Goal: Information Seeking & Learning: Learn about a topic

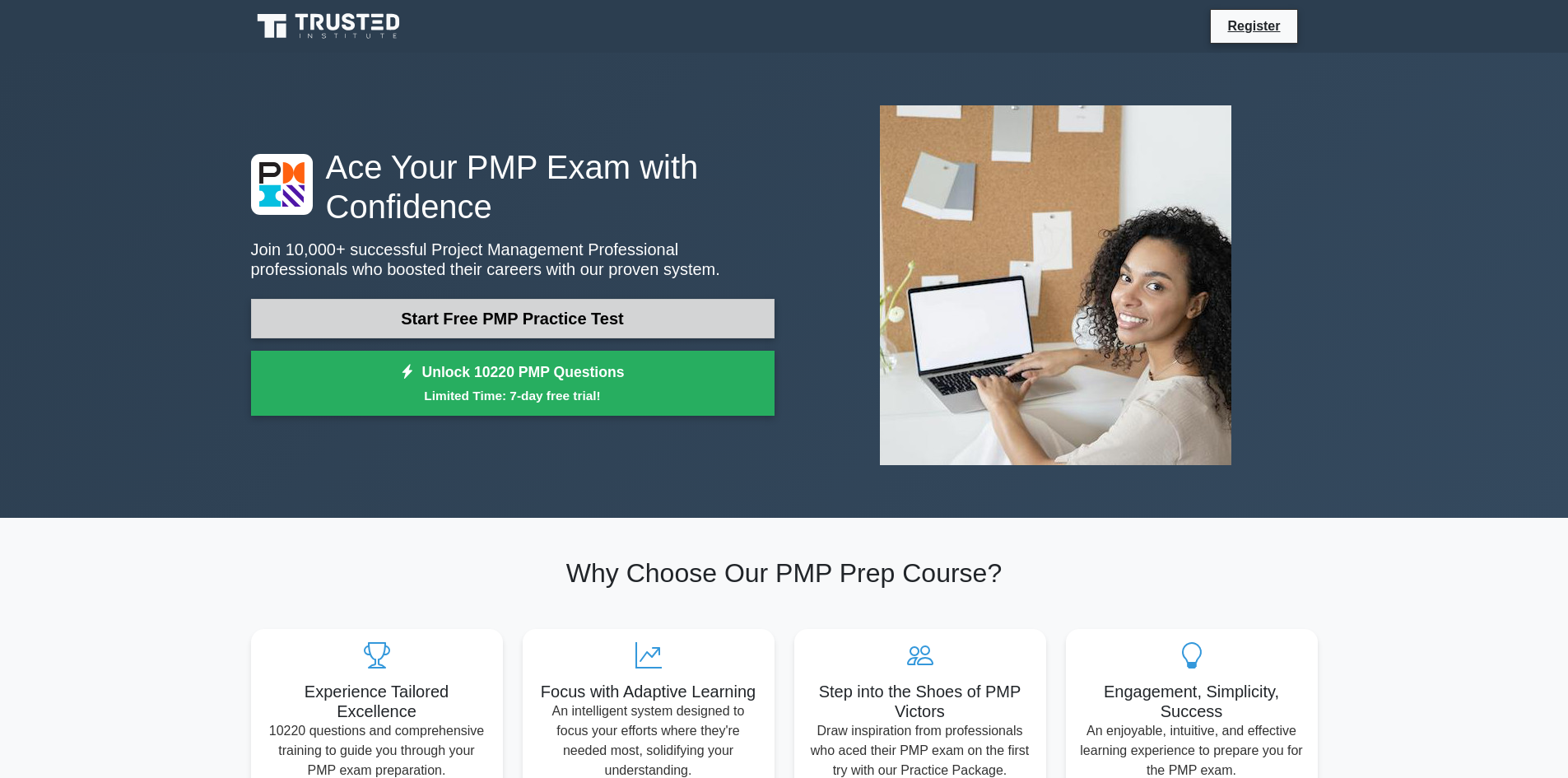
click at [479, 329] on link "Start Free PMP Practice Test" at bounding box center [513, 318] width 524 height 39
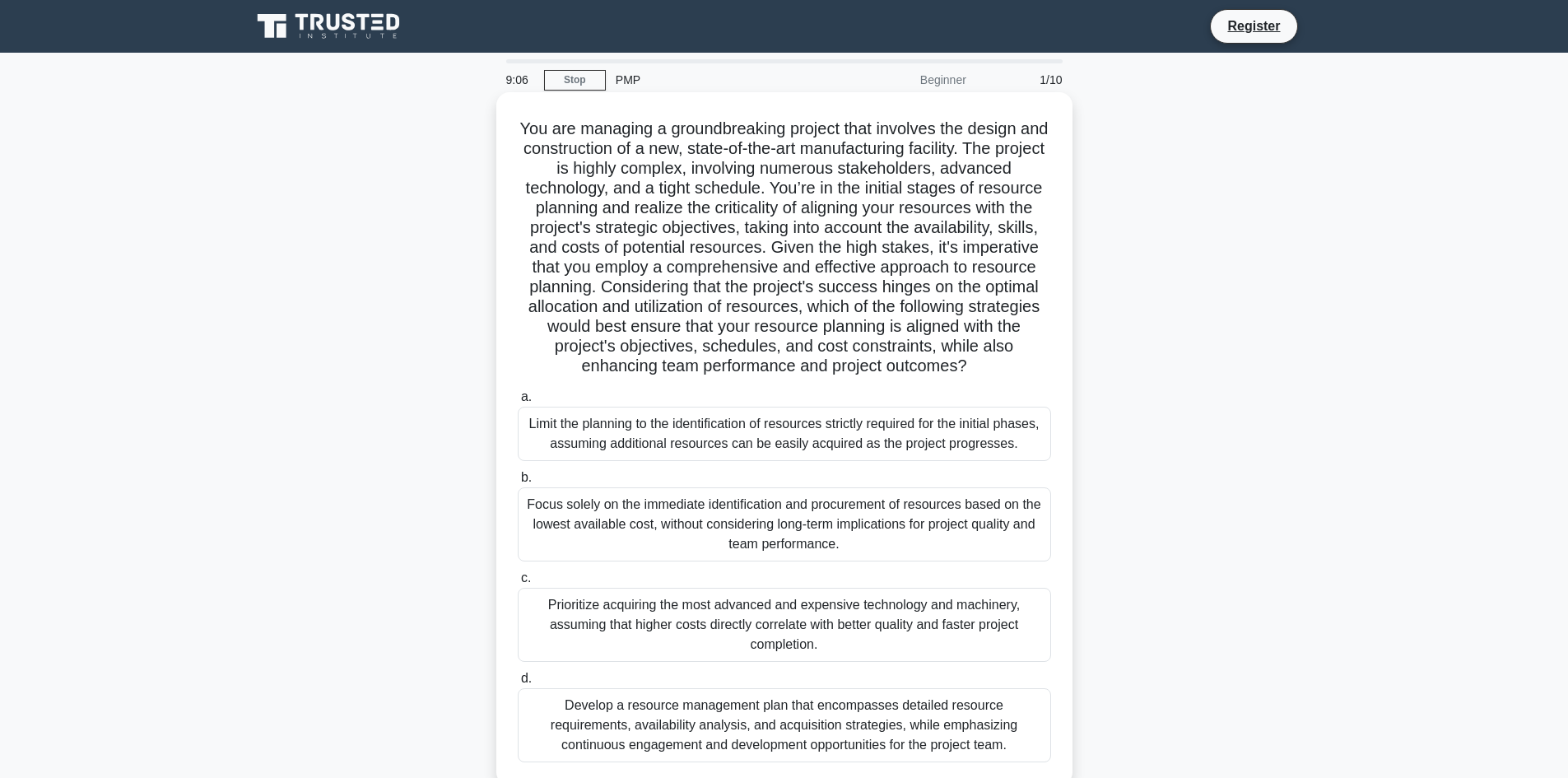
scroll to position [82, 0]
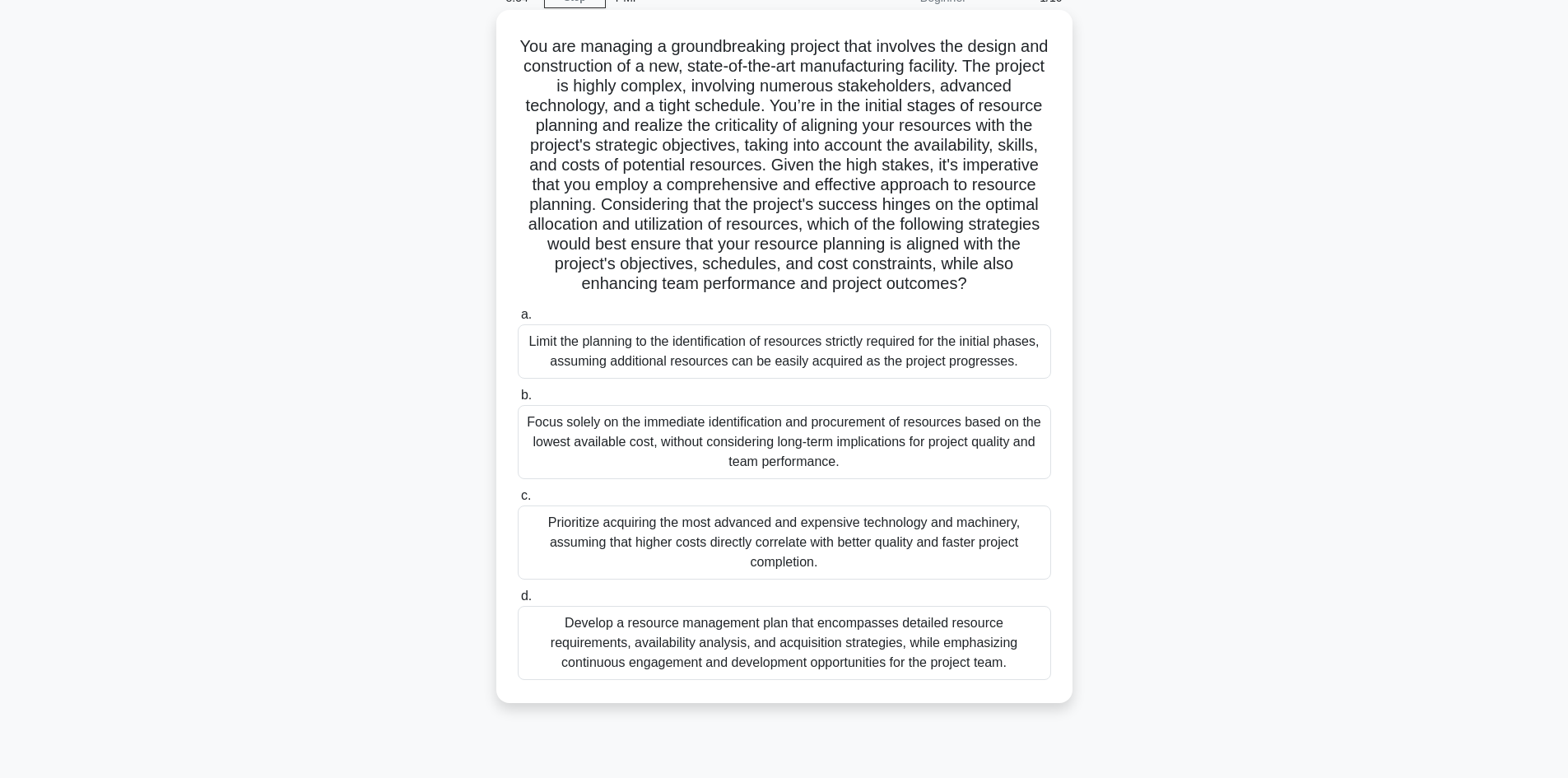
click at [724, 663] on div "Develop a resource management plan that encompasses detailed resource requireme…" at bounding box center [784, 643] width 533 height 74
click at [518, 602] on input "d. Develop a resource management plan that encompasses detailed resource requir…" at bounding box center [518, 596] width 0 height 10
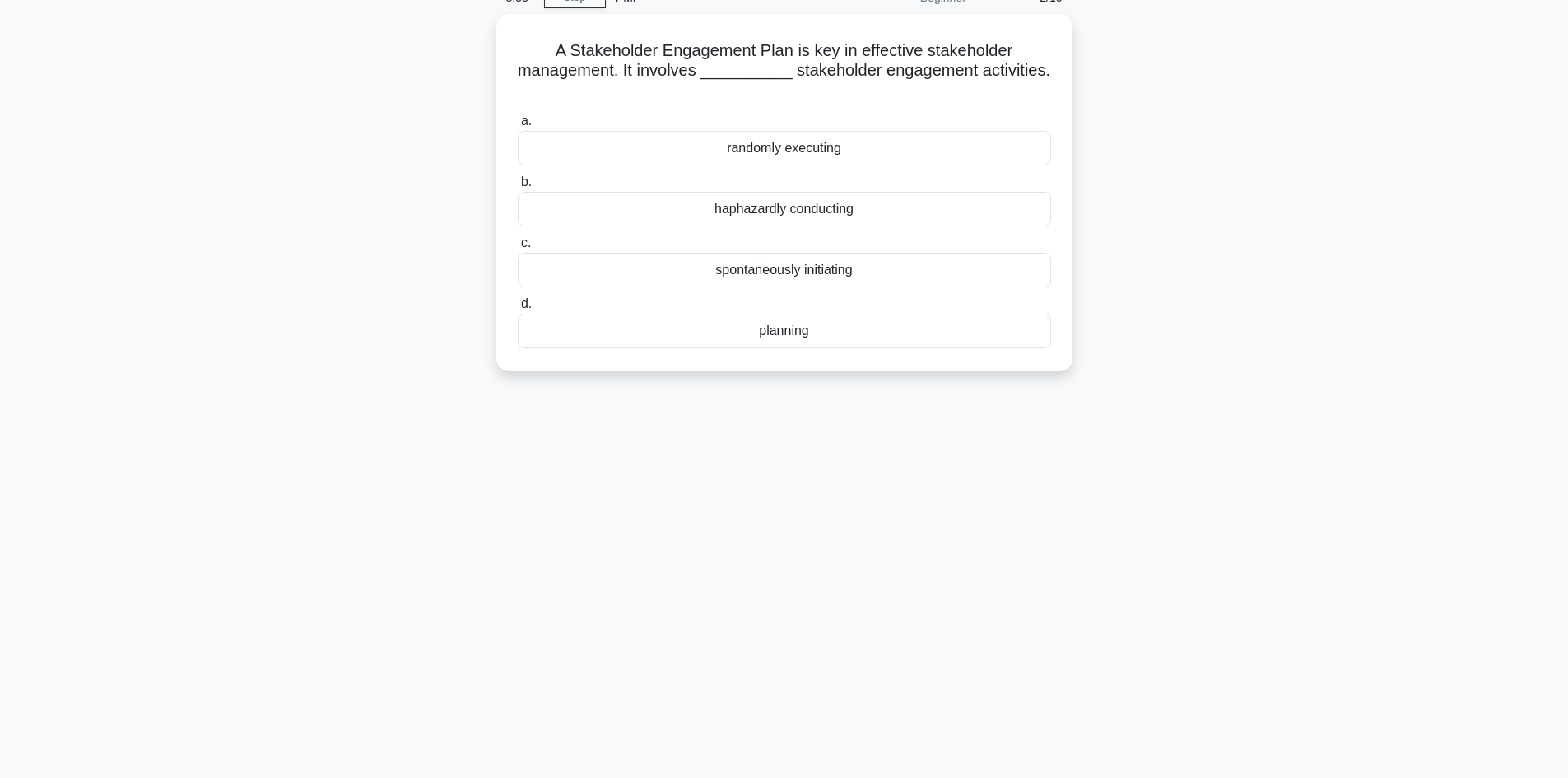
scroll to position [0, 0]
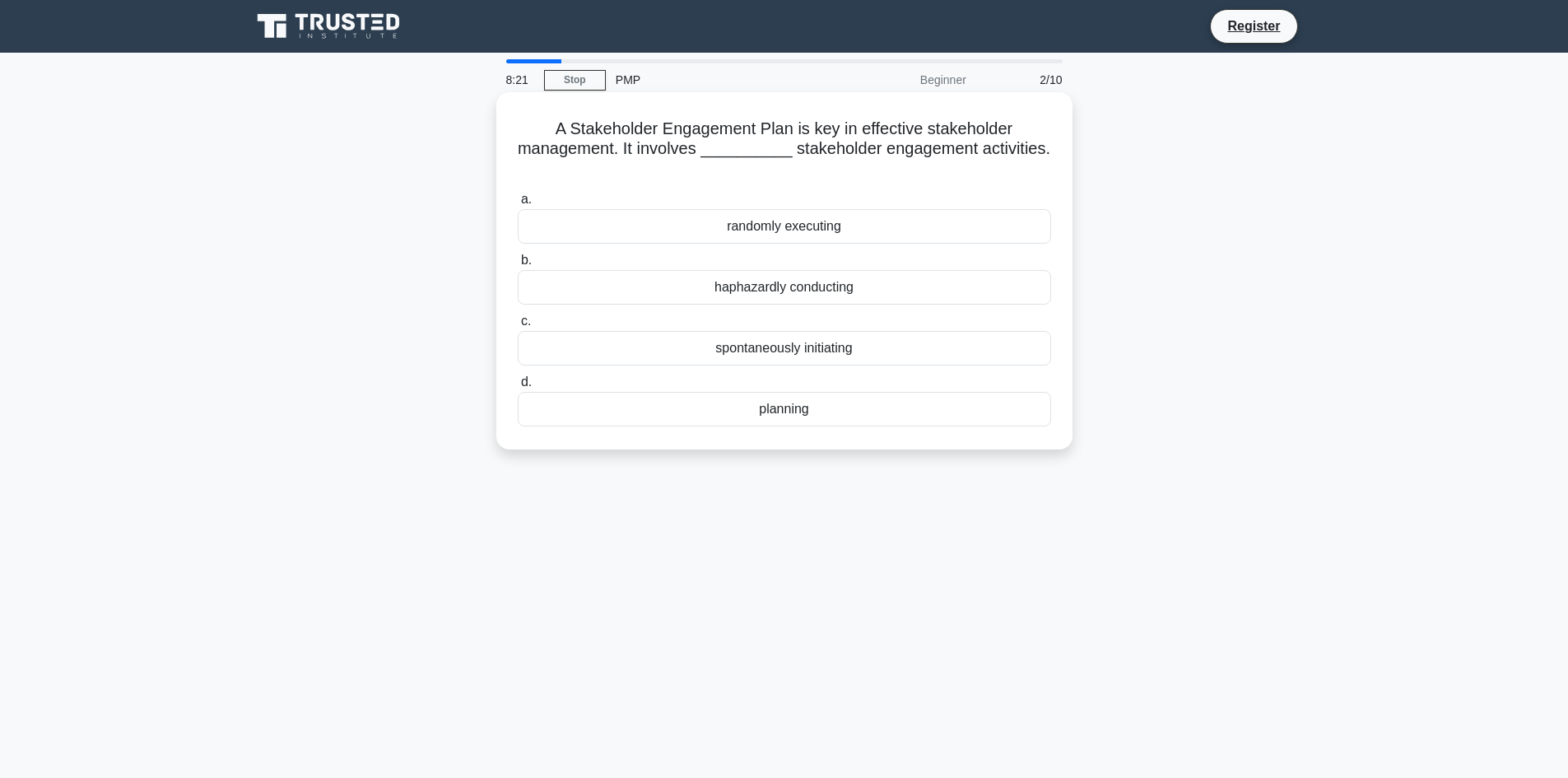
click at [743, 353] on div "spontaneously initiating" at bounding box center [784, 348] width 533 height 34
click at [518, 327] on input "c. spontaneously initiating" at bounding box center [518, 322] width 0 height 10
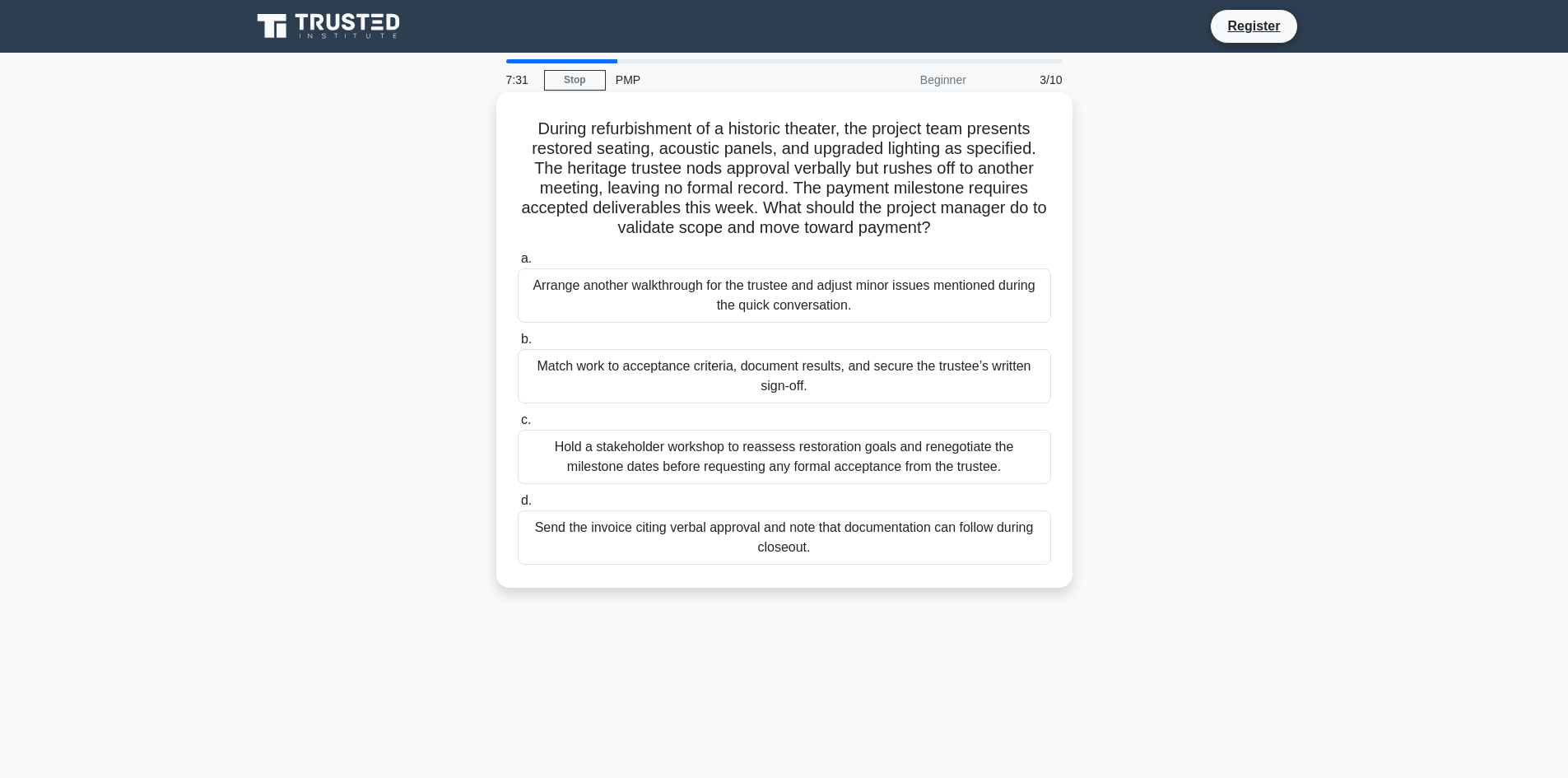
click at [673, 396] on div "Match work to acceptance criteria, document results, and secure the trustee’s w…" at bounding box center [784, 376] width 533 height 54
click at [518, 345] on input "b. Match work to acceptance criteria, document results, and secure the trustee’…" at bounding box center [518, 340] width 0 height 10
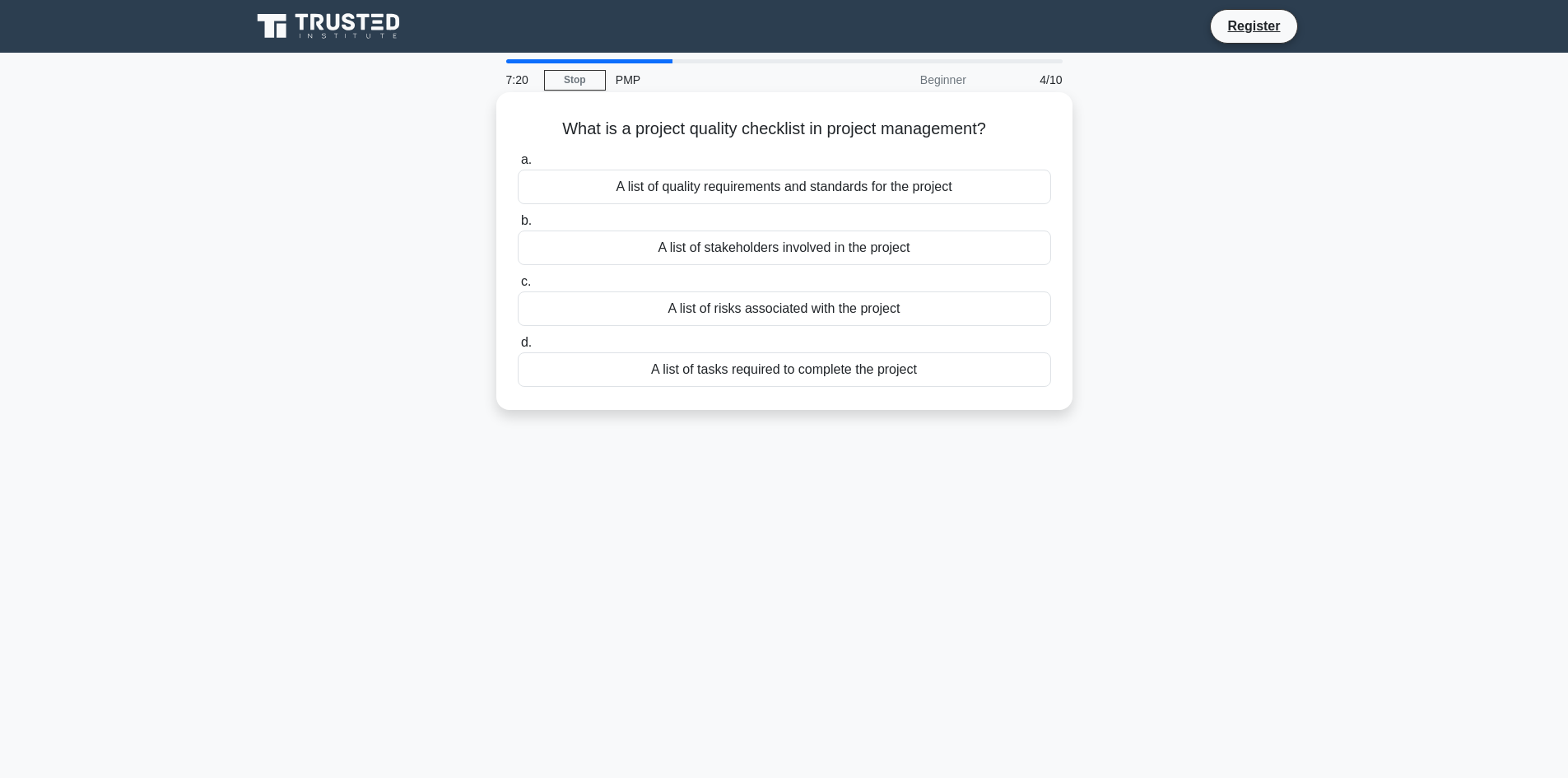
click at [701, 196] on div "A list of quality requirements and standards for the project" at bounding box center [784, 187] width 533 height 34
click at [518, 166] on input "a. A list of quality requirements and standards for the project" at bounding box center [518, 160] width 0 height 10
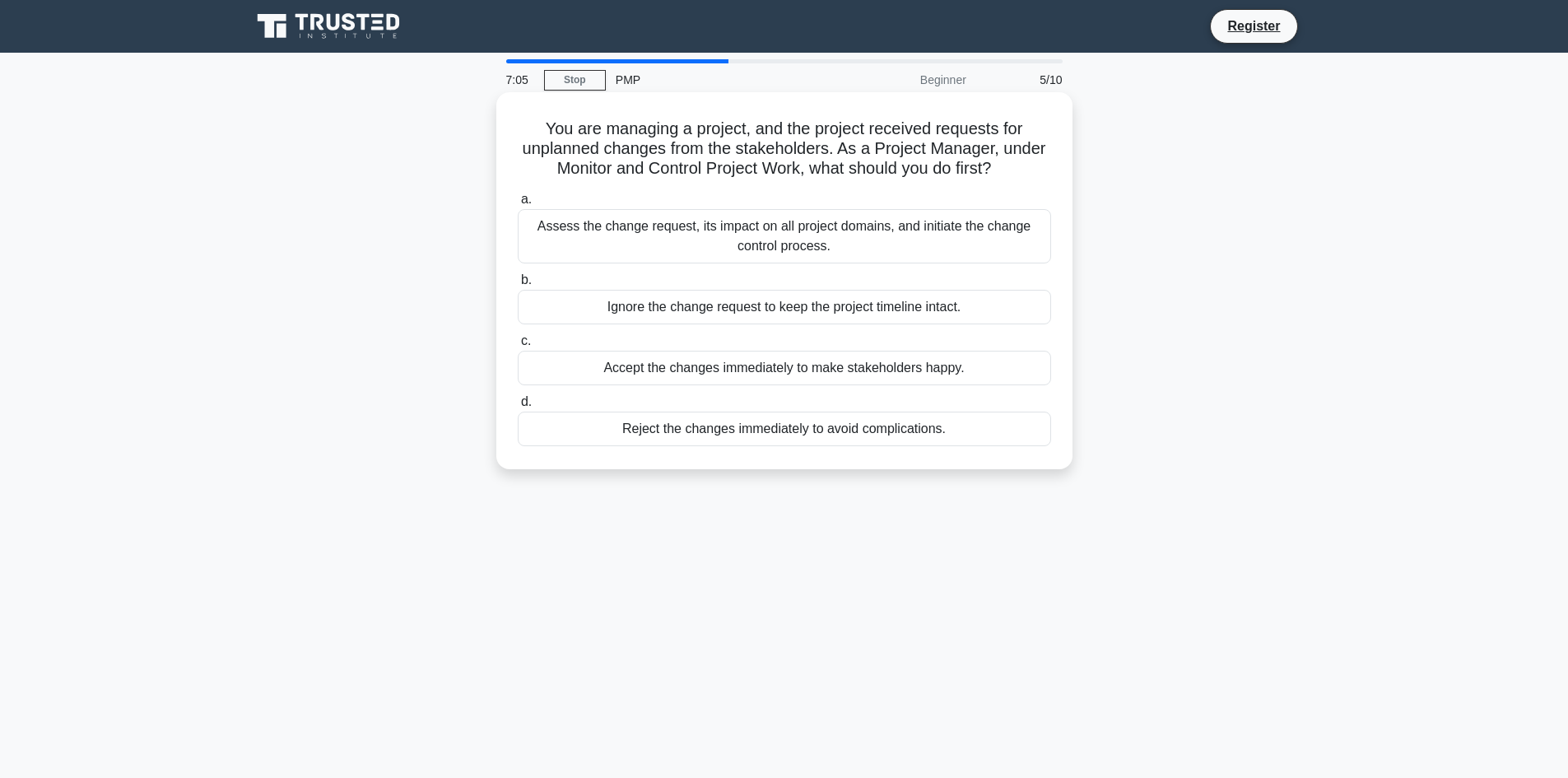
click at [795, 254] on div "Assess the change request, its impact on all project domains, and initiate the …" at bounding box center [784, 236] width 533 height 54
click at [518, 205] on input "a. Assess the change request, its impact on all project domains, and initiate t…" at bounding box center [518, 200] width 0 height 10
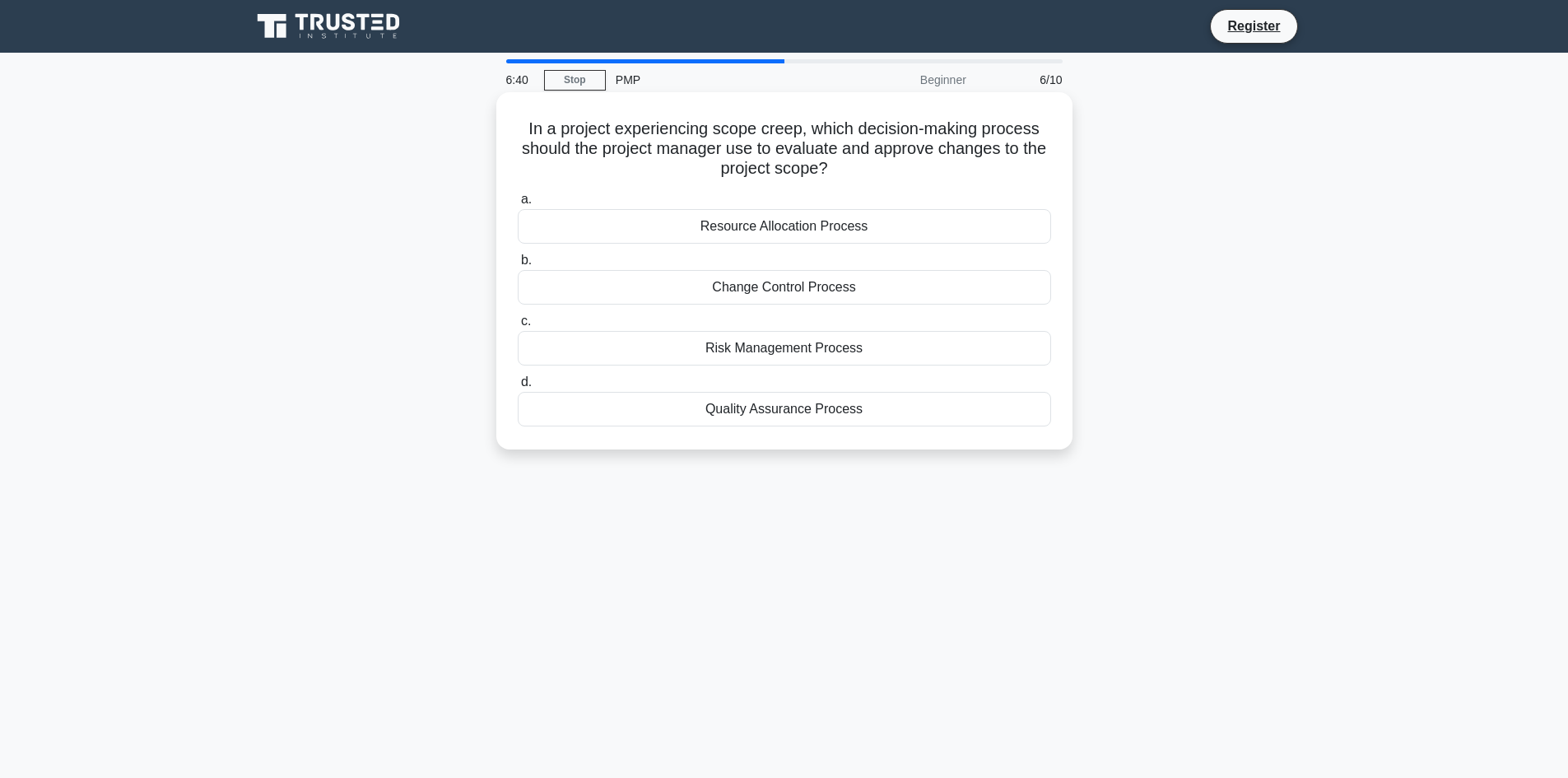
click at [743, 416] on div "Quality Assurance Process" at bounding box center [784, 409] width 533 height 34
click at [518, 388] on input "d. Quality Assurance Process" at bounding box center [518, 383] width 0 height 10
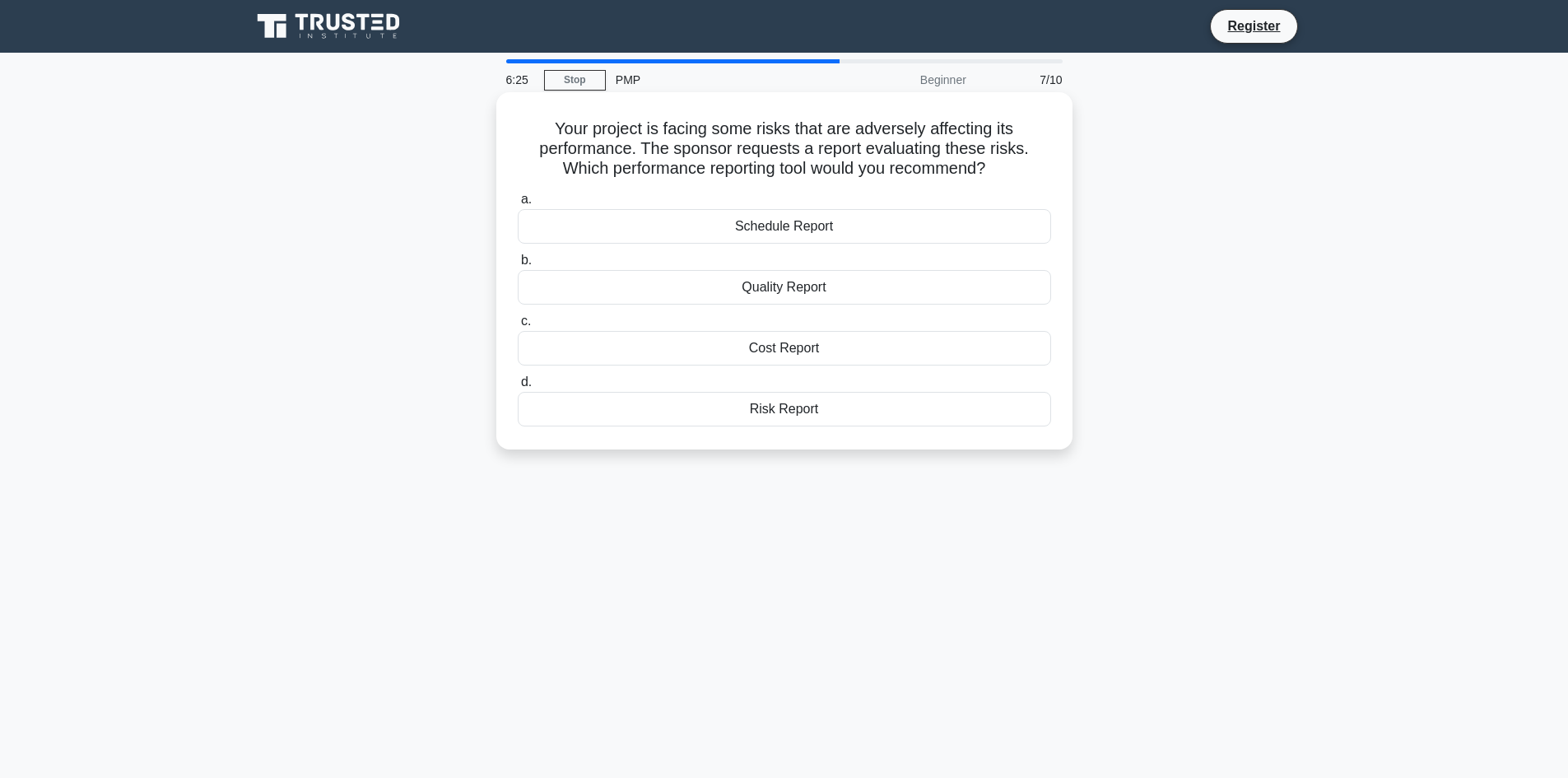
click at [787, 425] on div "Risk Report" at bounding box center [784, 409] width 533 height 34
click at [518, 388] on input "d. Risk Report" at bounding box center [518, 383] width 0 height 10
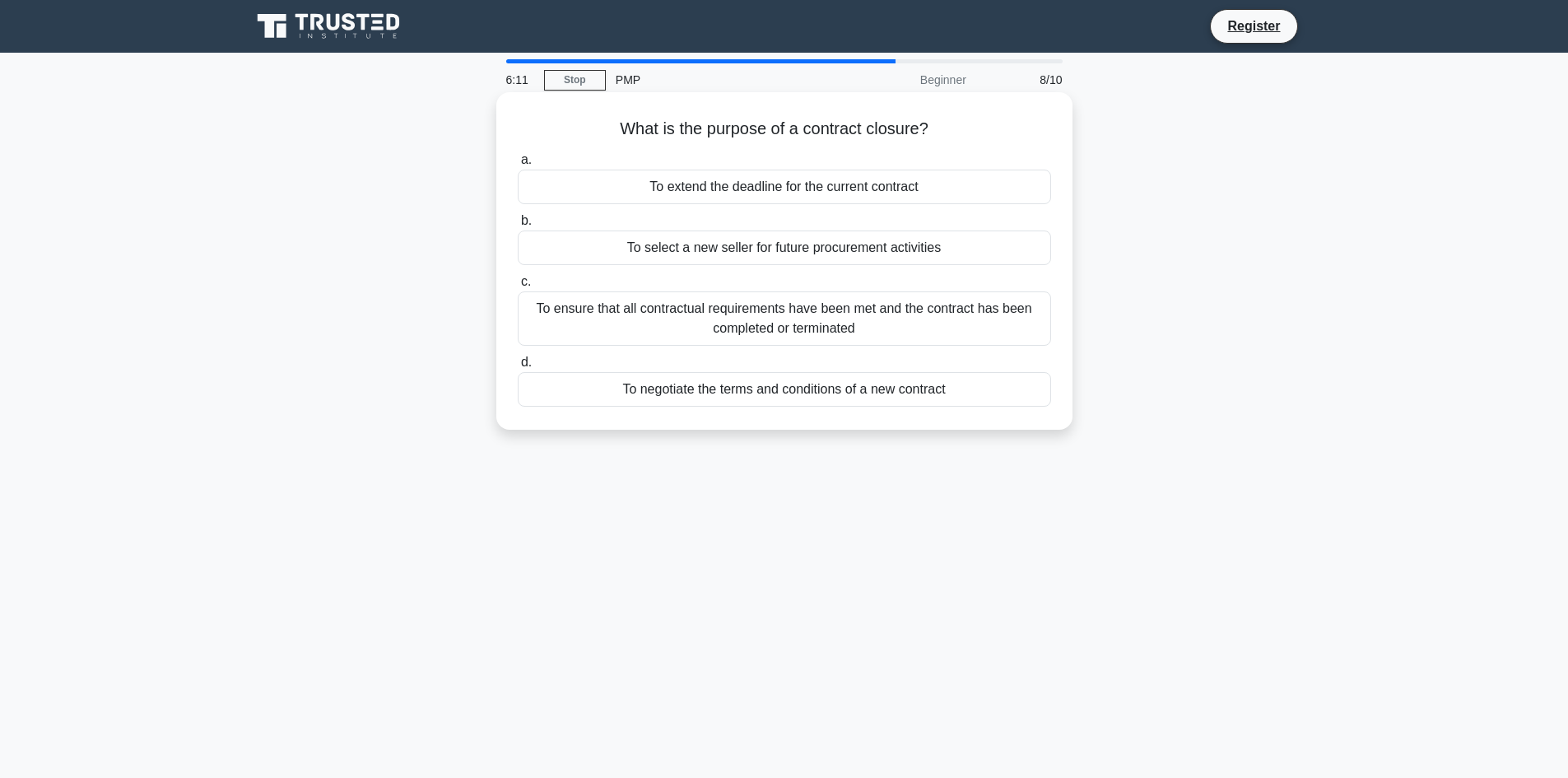
click at [766, 324] on div "To ensure that all contractual requirements have been met and the contract has …" at bounding box center [784, 318] width 533 height 54
click at [518, 287] on input "c. To ensure that all contractual requirements have been met and the contract h…" at bounding box center [518, 282] width 0 height 10
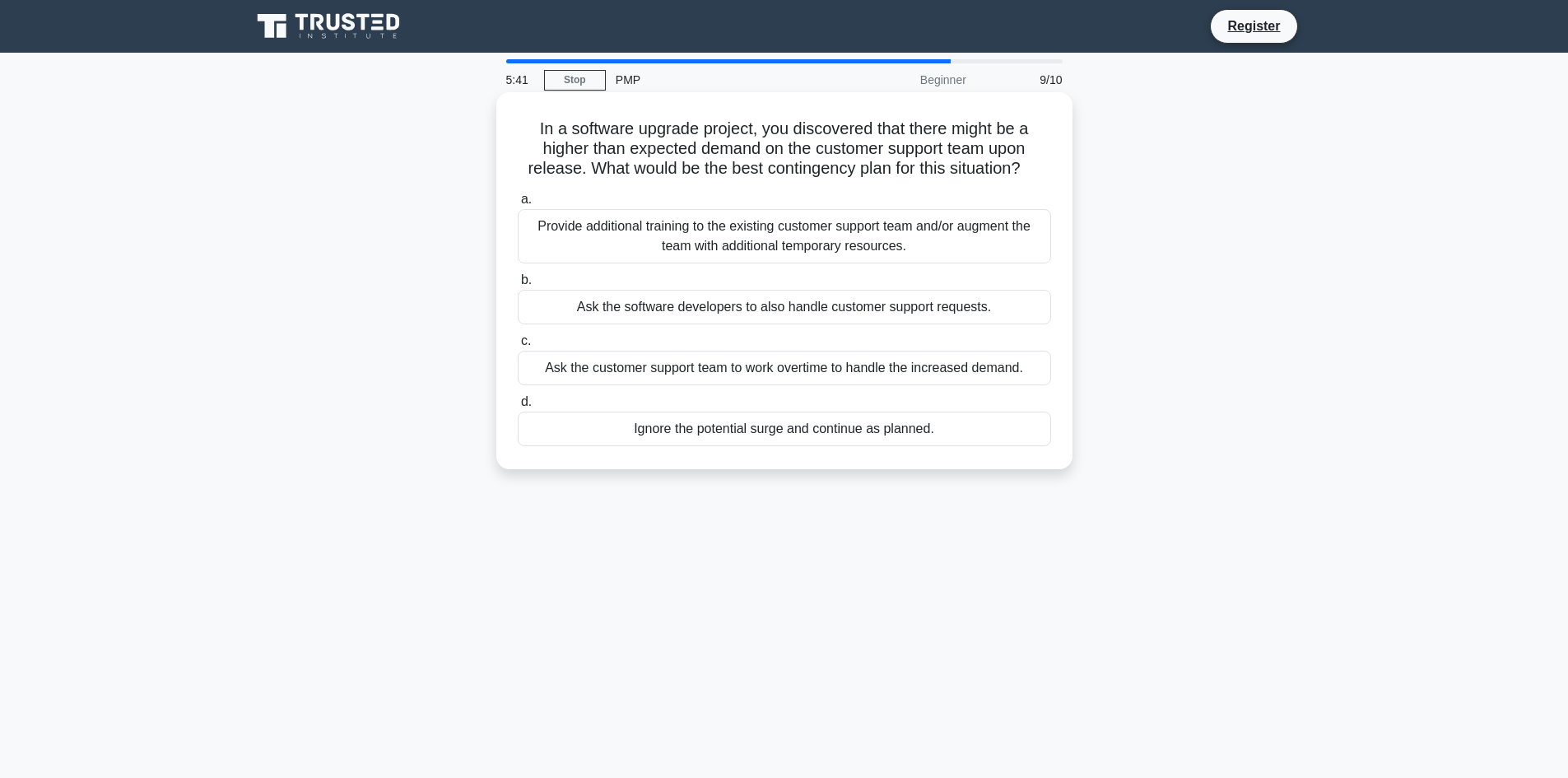
click at [654, 245] on div "Provide additional training to the existing customer support team and/or augmen…" at bounding box center [784, 236] width 533 height 54
click at [518, 205] on input "a. Provide additional training to the existing customer support team and/or aug…" at bounding box center [518, 200] width 0 height 10
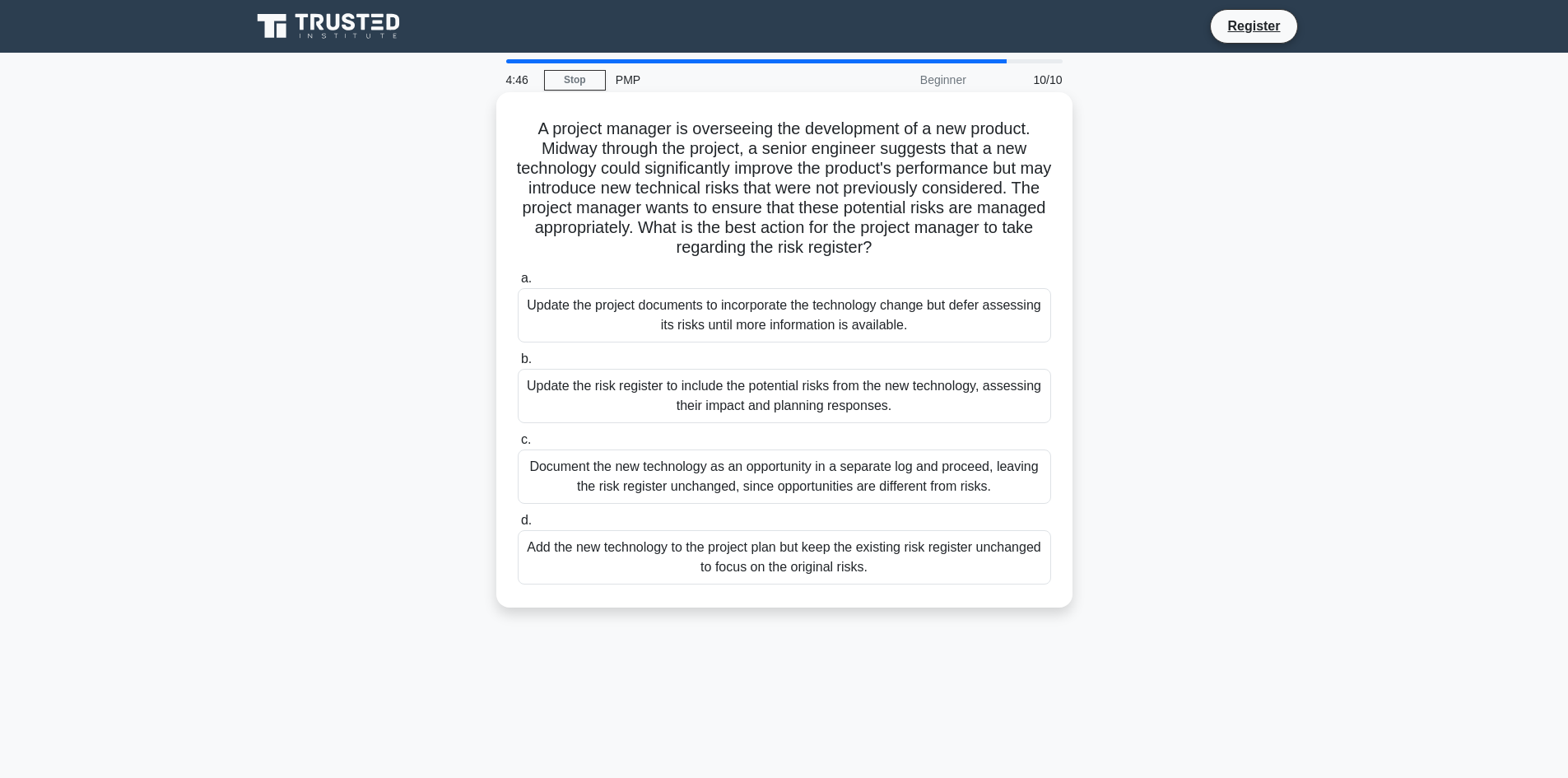
click at [639, 337] on div "Update the project documents to incorporate the technology change but defer ass…" at bounding box center [784, 315] width 533 height 54
click at [518, 284] on input "a. Update the project documents to incorporate the technology change but defer …" at bounding box center [518, 279] width 0 height 10
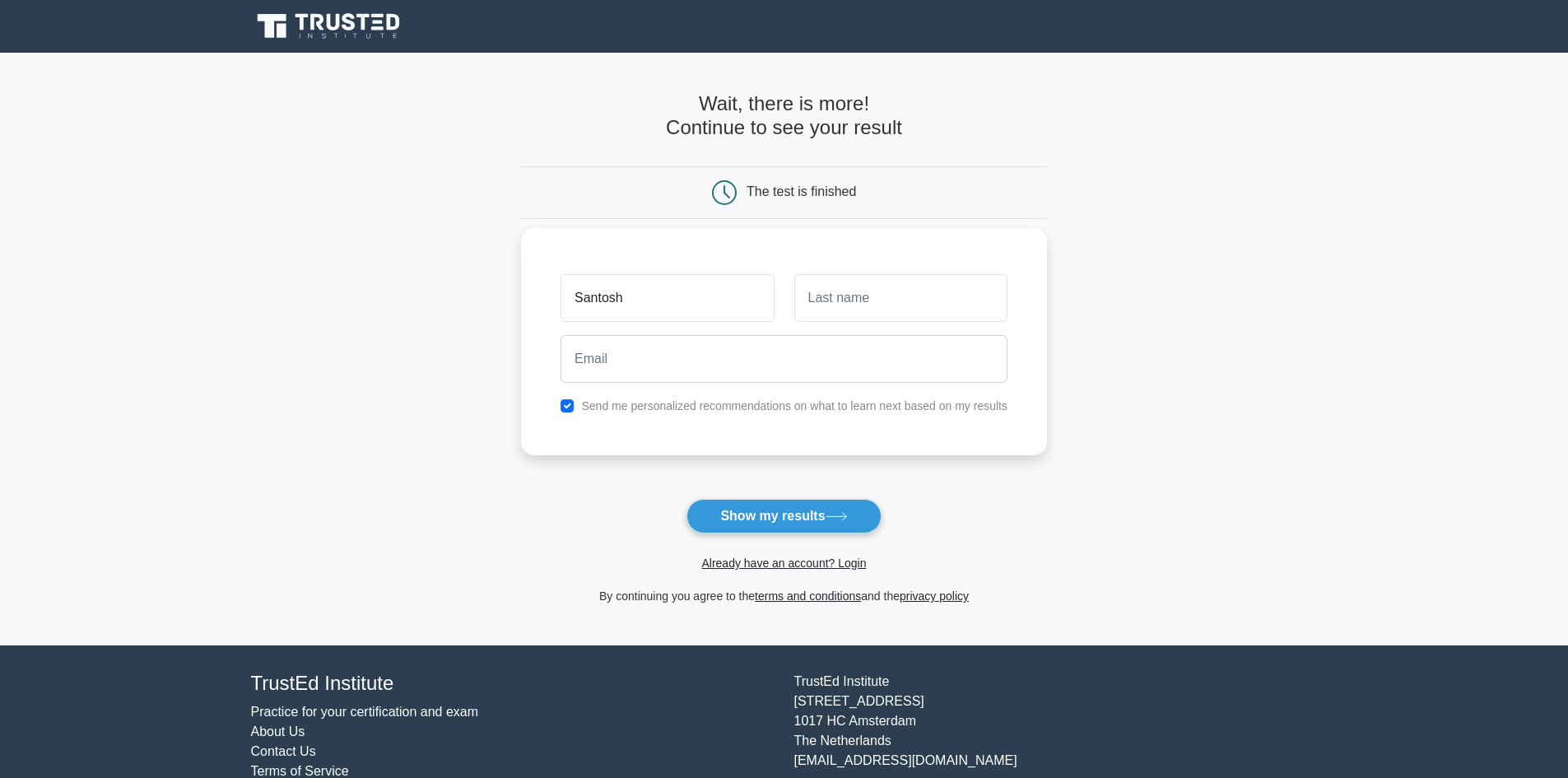
type input "Santosh"
click at [872, 311] on input "text" at bounding box center [900, 299] width 213 height 48
type input "G"
click at [855, 353] on input "email" at bounding box center [784, 359] width 447 height 48
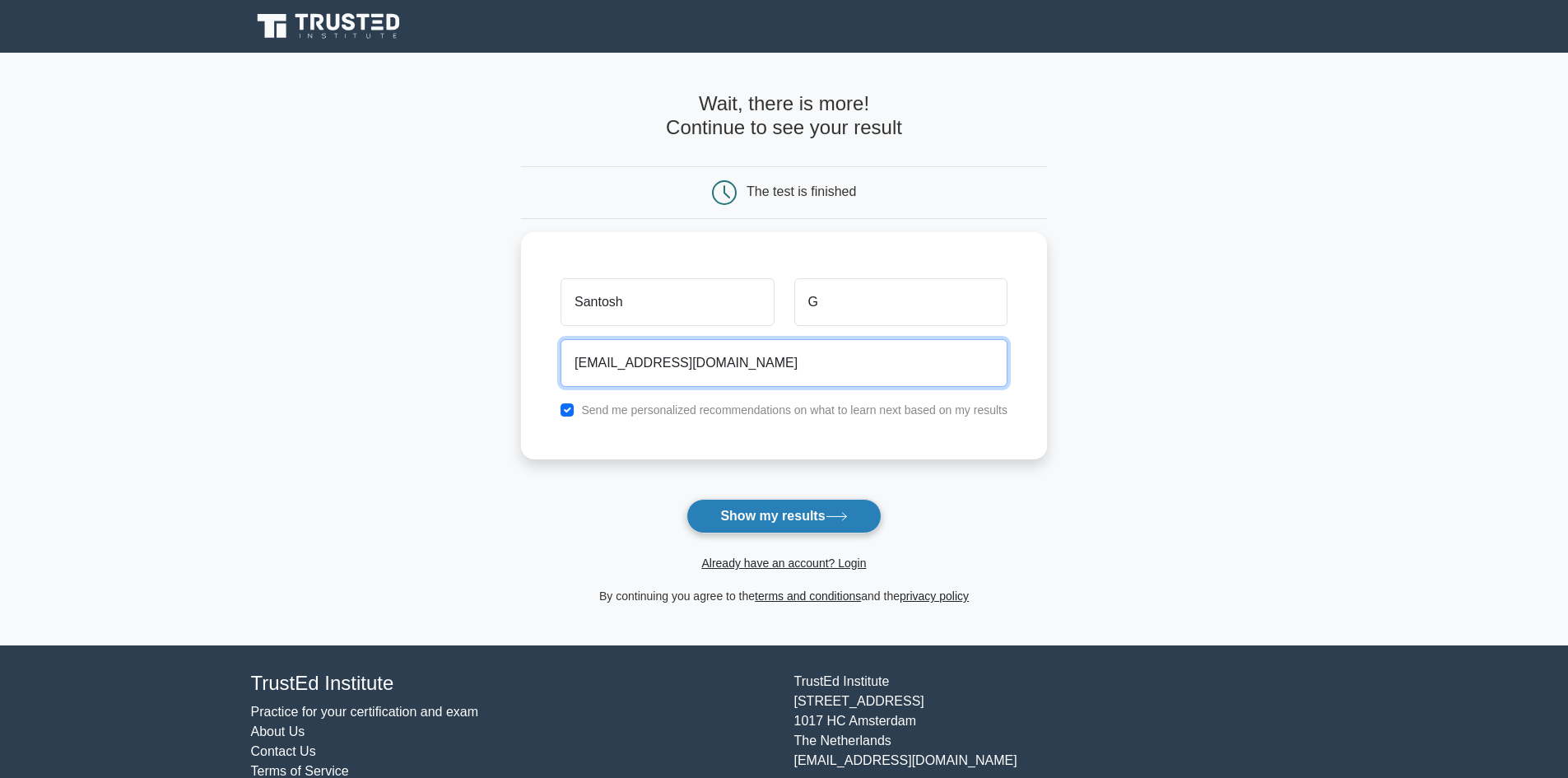
type input "santosh.g@desapex.com"
click at [827, 516] on button "Show my results" at bounding box center [784, 516] width 195 height 34
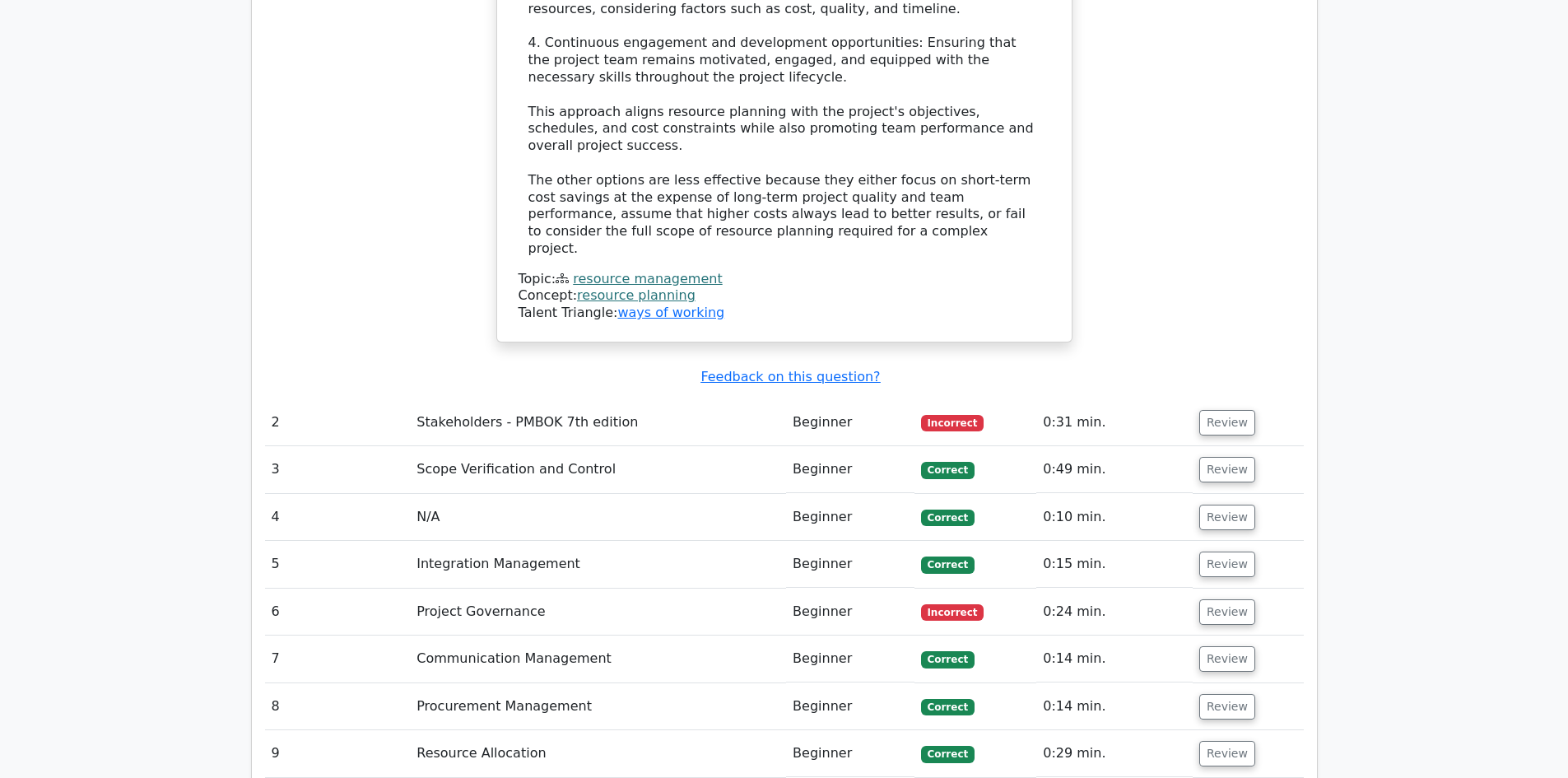
scroll to position [2635, 0]
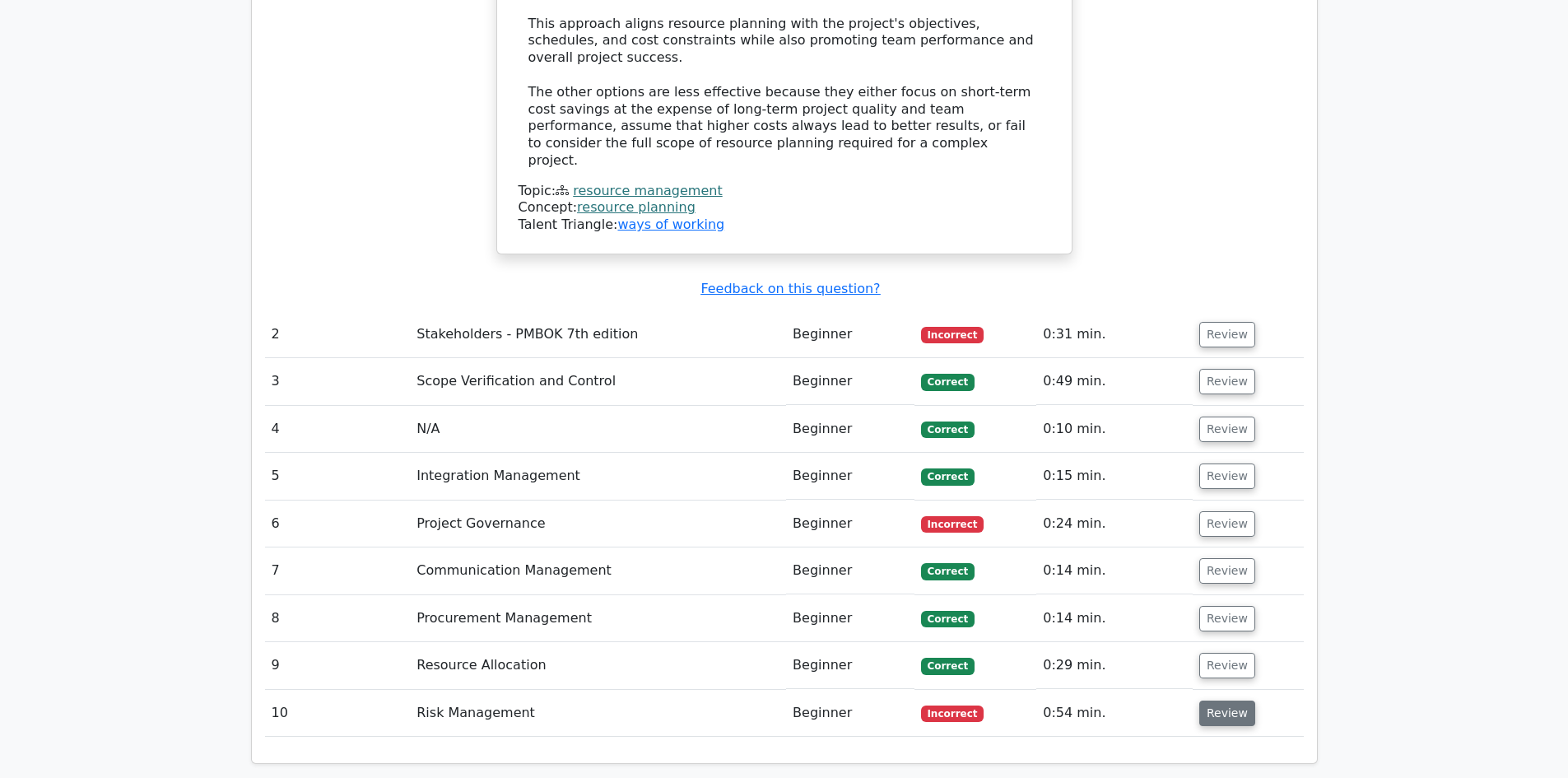
click at [1204, 701] on button "Review" at bounding box center [1227, 714] width 56 height 26
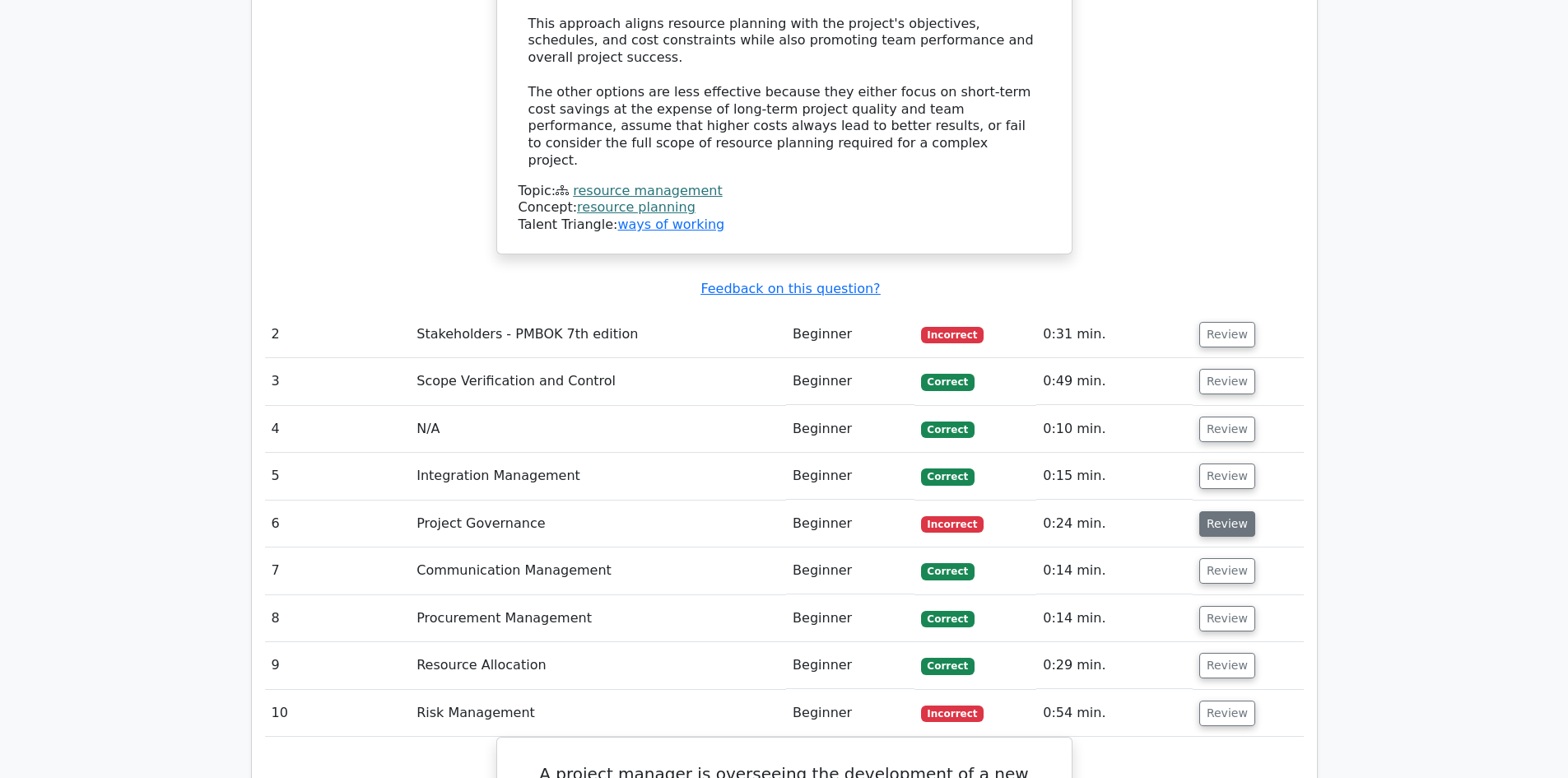
click at [1226, 511] on button "Review" at bounding box center [1227, 524] width 56 height 26
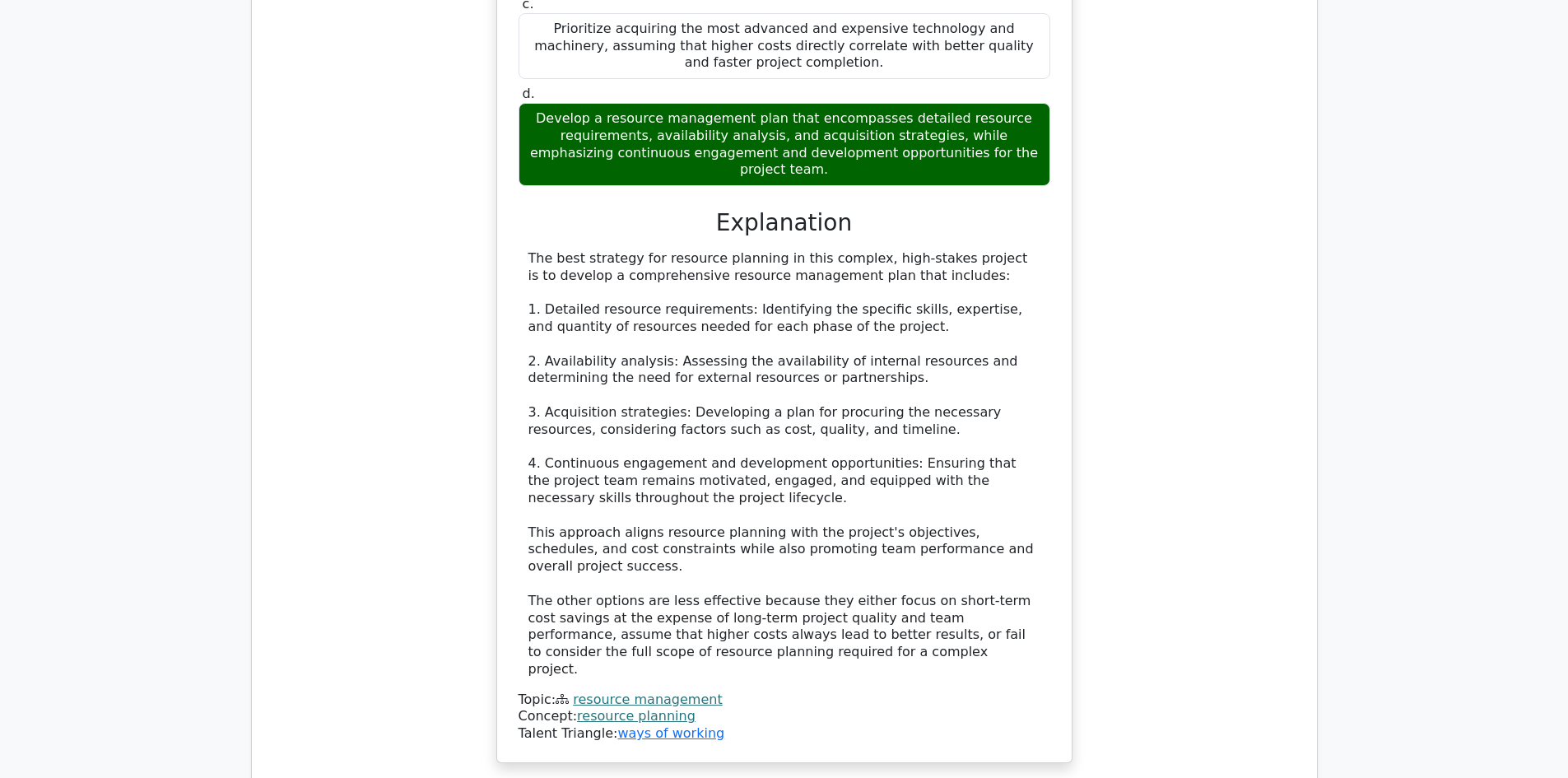
scroll to position [2223, 0]
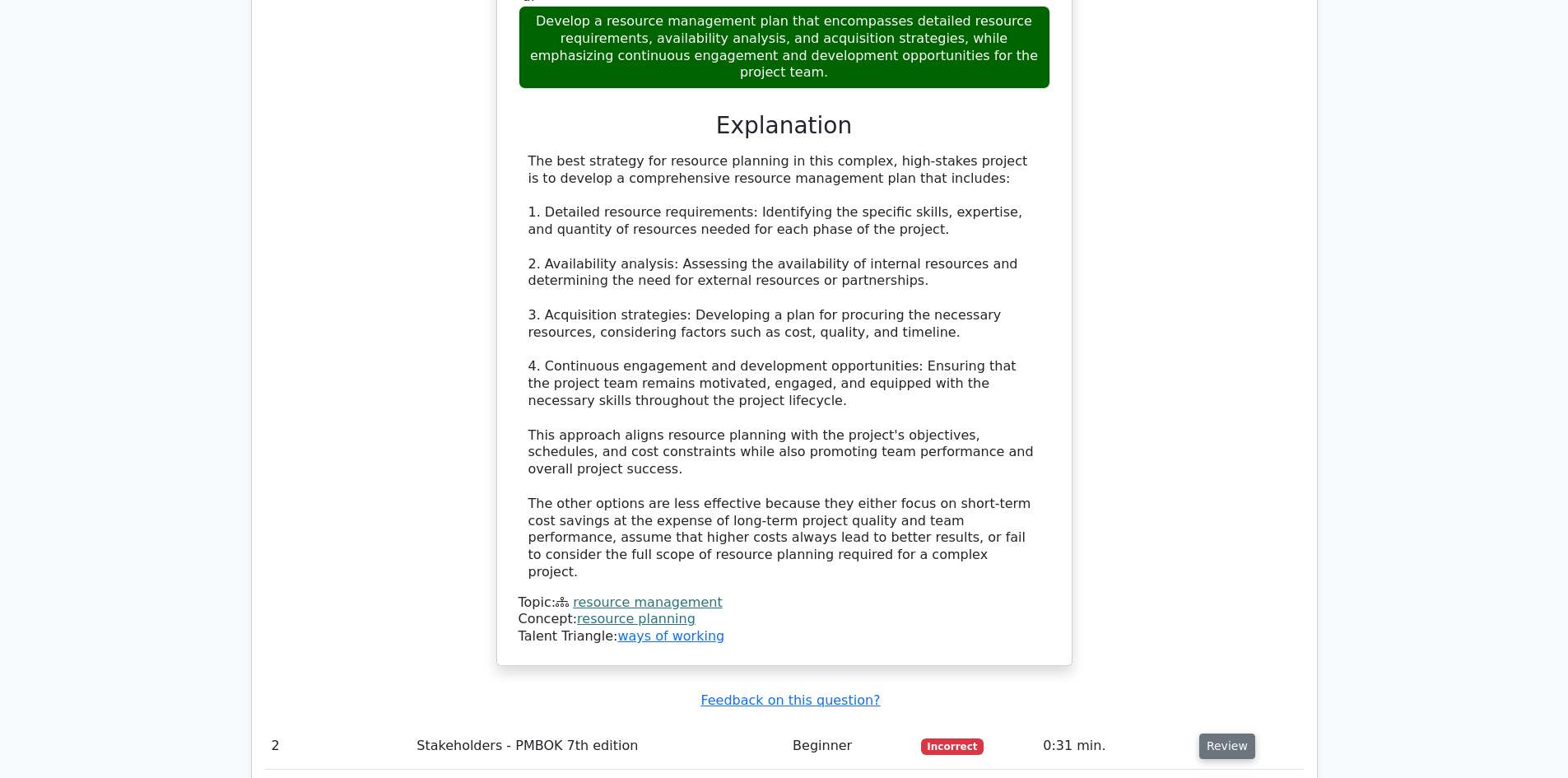
click at [1219, 733] on button "Review" at bounding box center [1227, 746] width 56 height 26
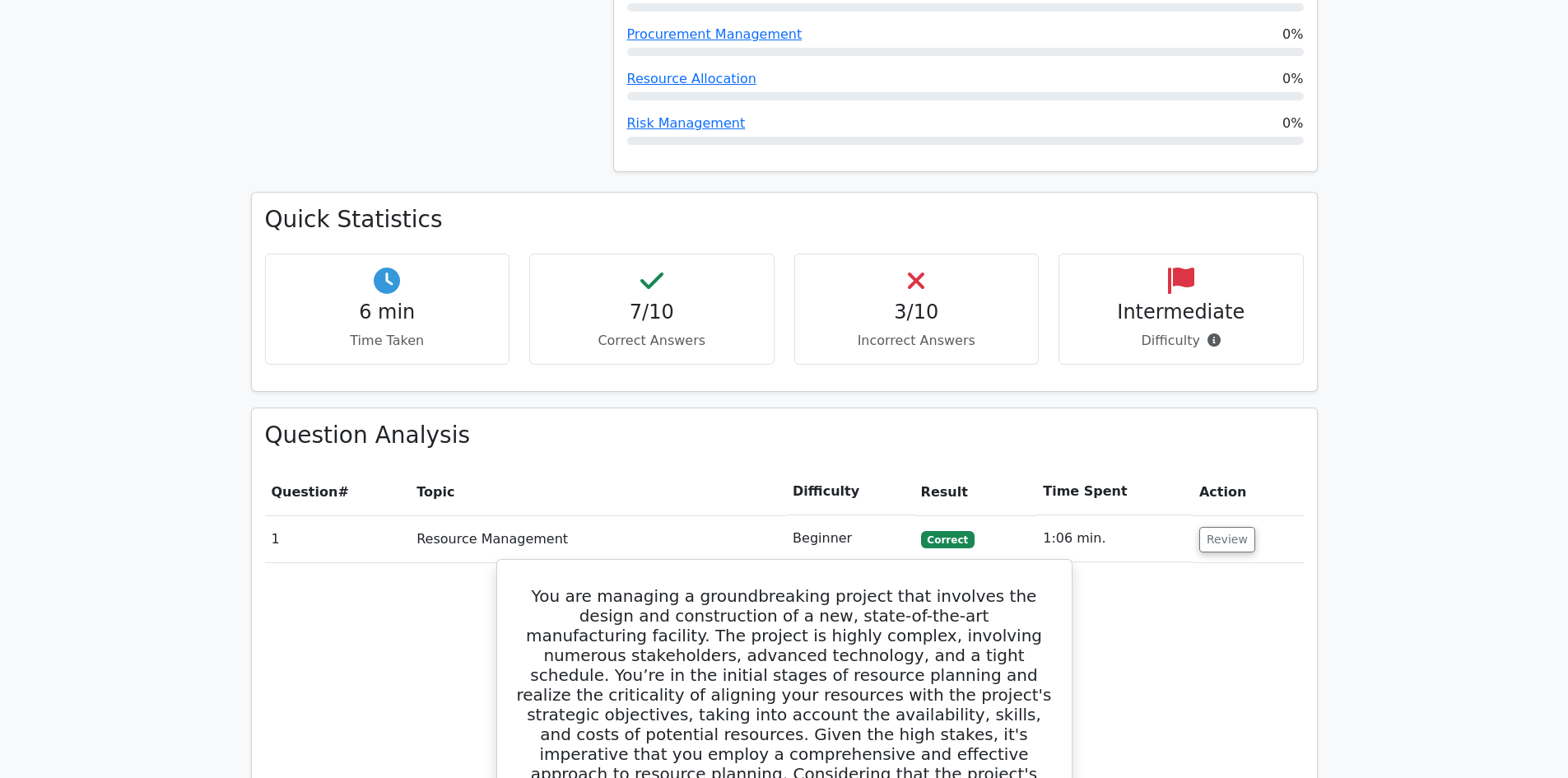
scroll to position [906, 0]
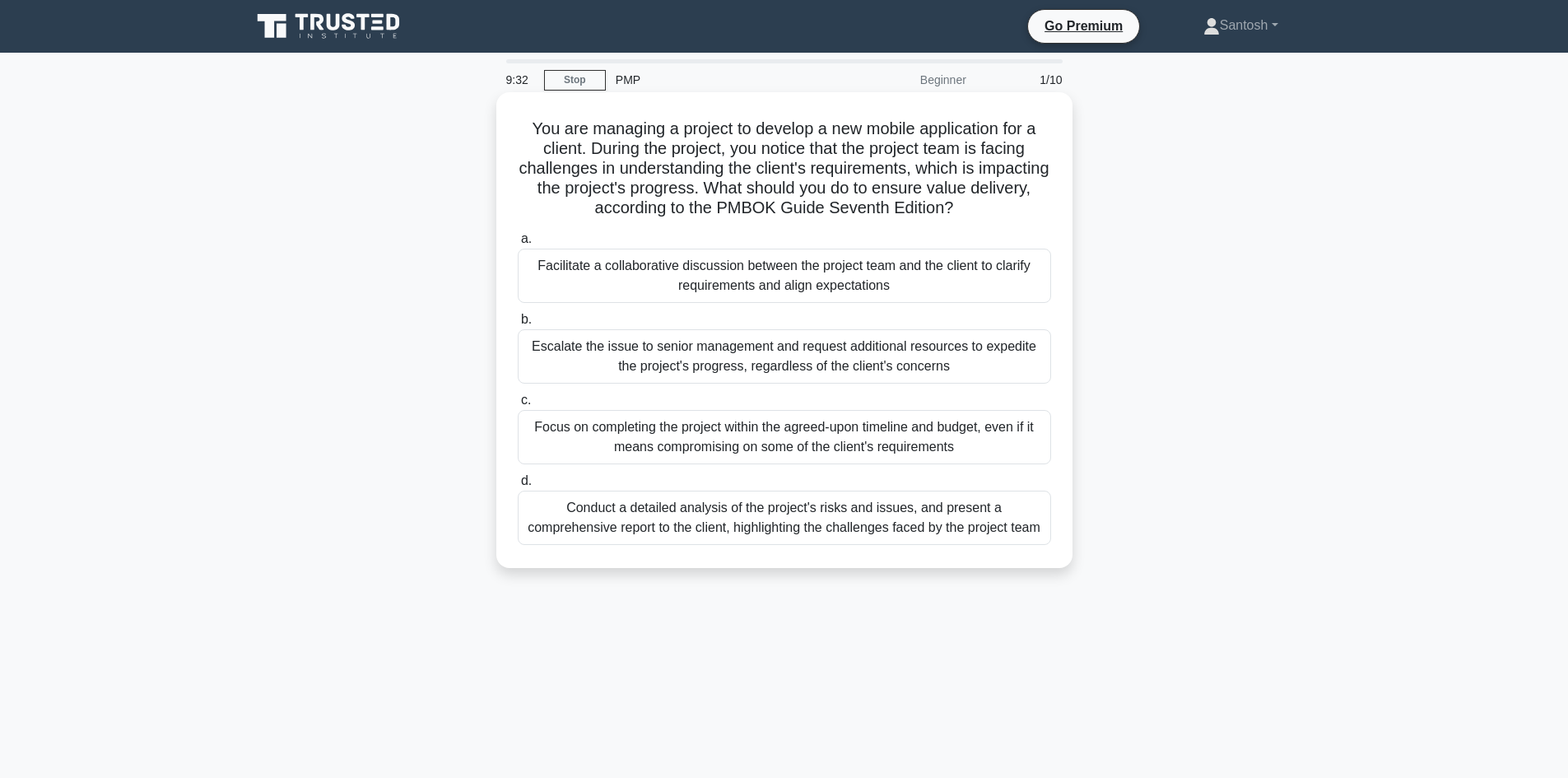
click at [655, 274] on div "Facilitate a collaborative discussion between the project team and the client t…" at bounding box center [784, 275] width 533 height 54
click at [518, 244] on input "a. Facilitate a collaborative discussion between the project team and the clien…" at bounding box center [518, 239] width 0 height 10
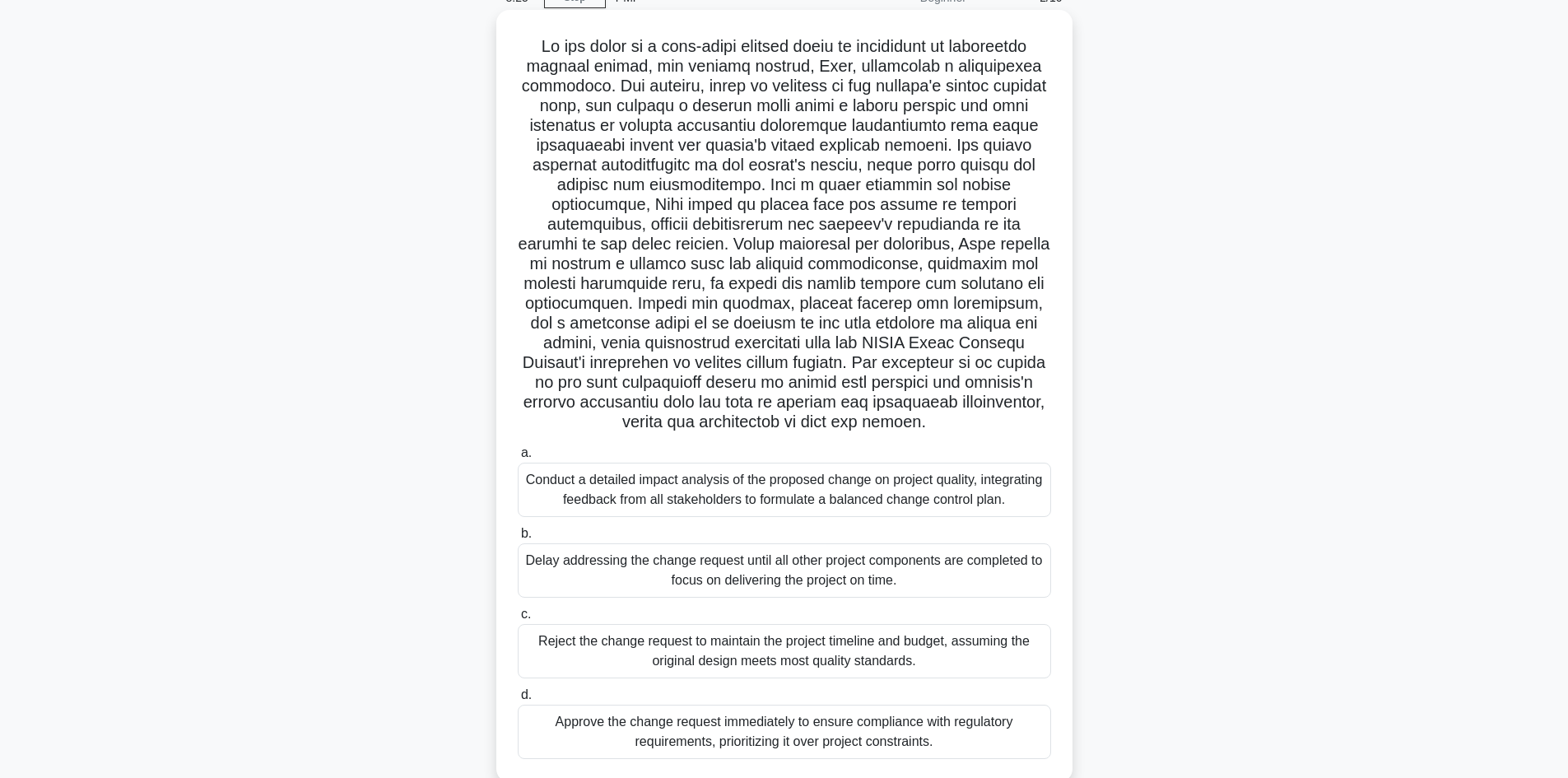
scroll to position [118, 0]
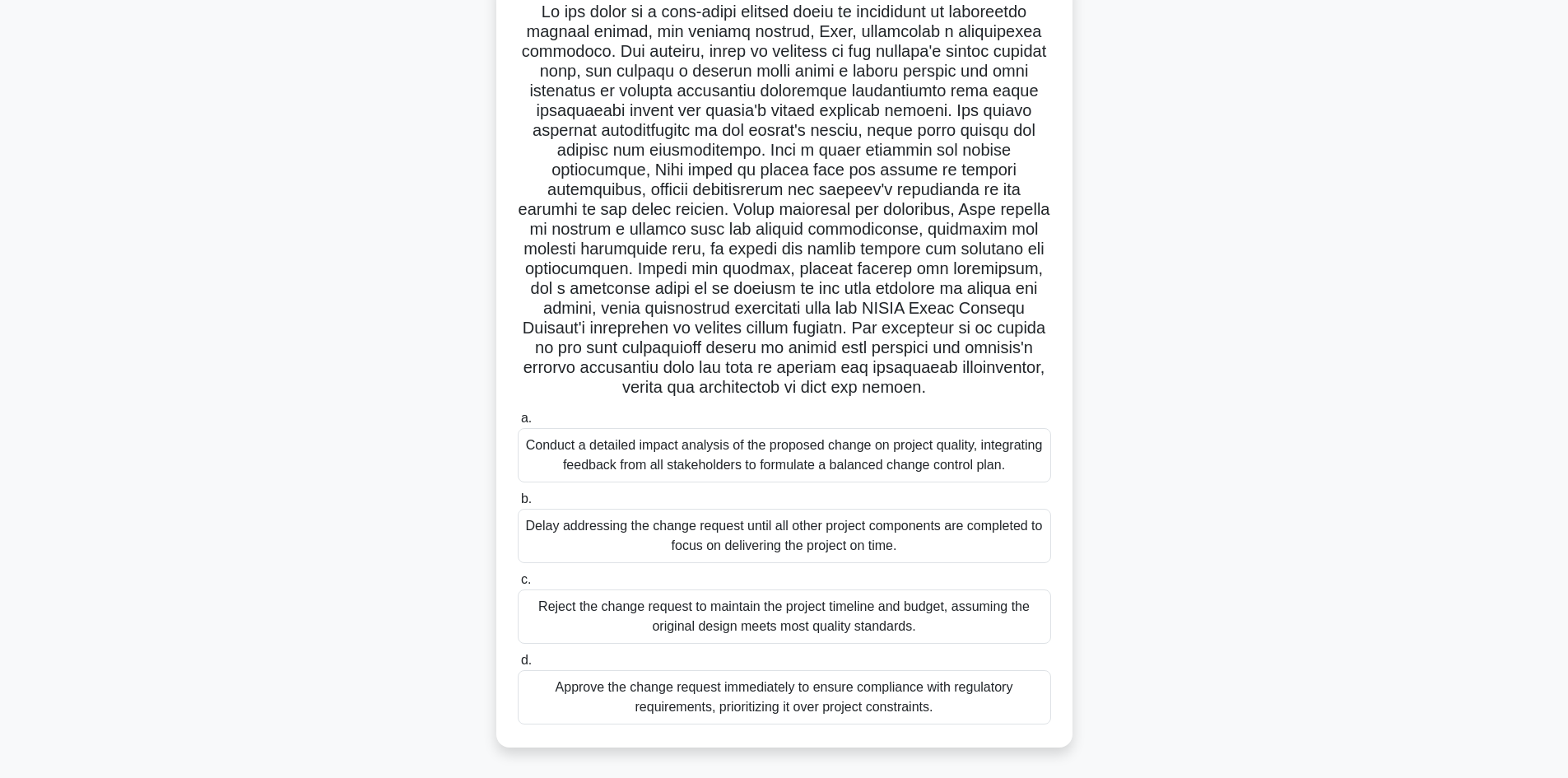
click at [741, 464] on div "Conduct a detailed impact analysis of the proposed change on project quality, i…" at bounding box center [784, 455] width 533 height 54
click at [518, 424] on input "a. Conduct a detailed impact analysis of the proposed change on project quality…" at bounding box center [518, 419] width 0 height 10
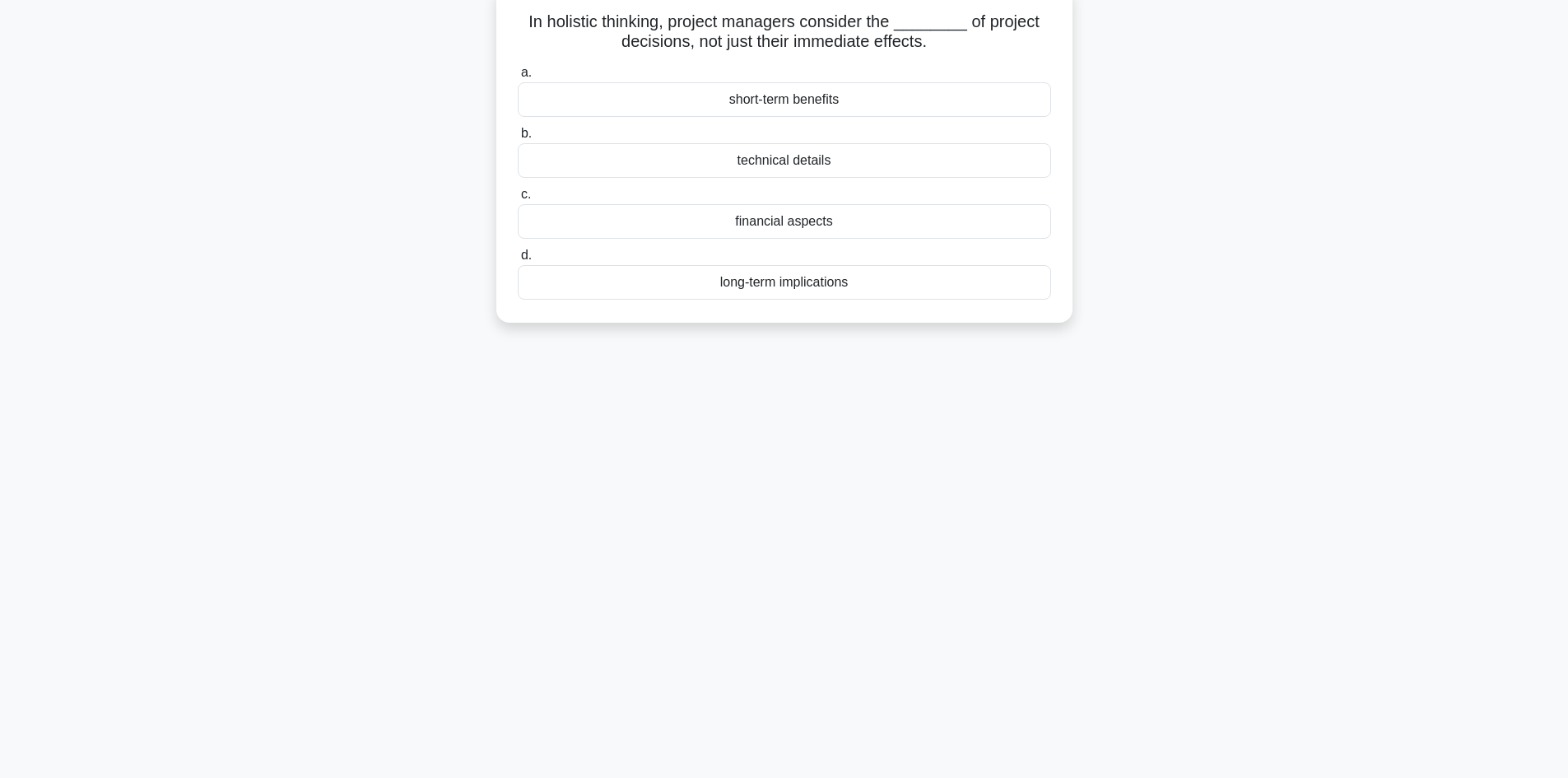
scroll to position [0, 0]
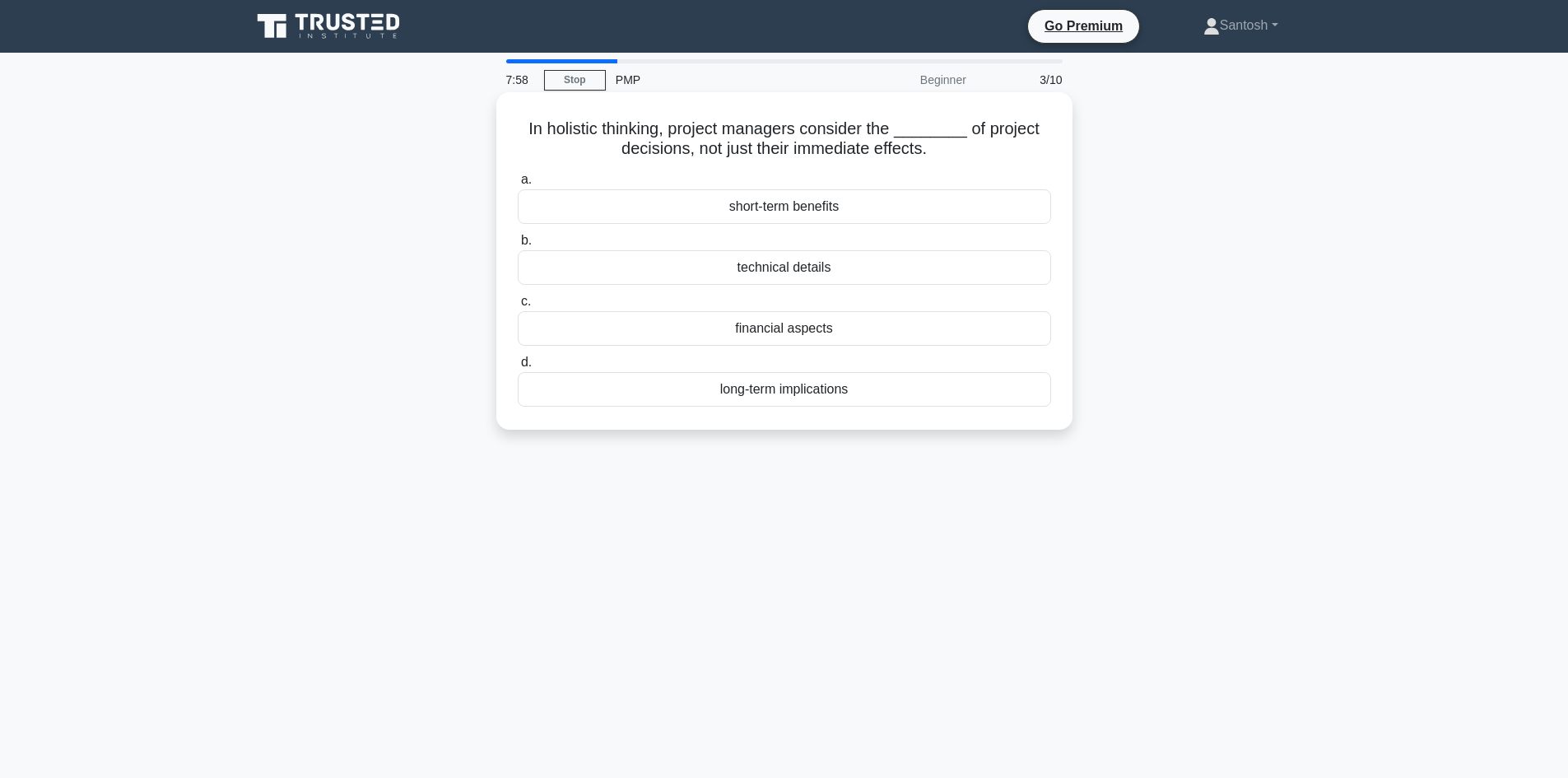
click at [802, 401] on div "long-term implications" at bounding box center [784, 389] width 533 height 34
click at [518, 368] on input "d. long-term implications" at bounding box center [518, 363] width 0 height 10
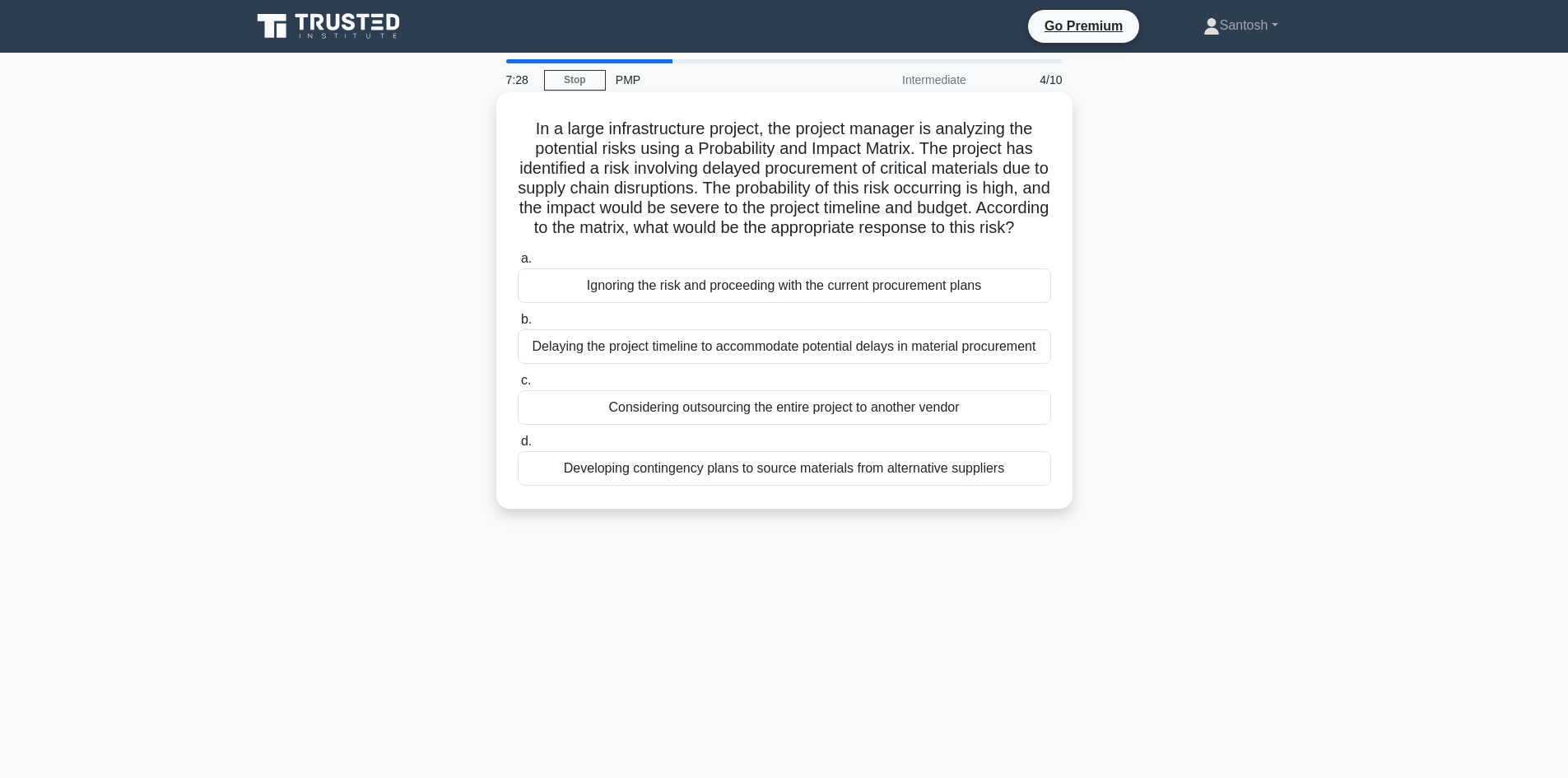
click at [786, 485] on div "Developing contingency plans to source materials from alternative suppliers" at bounding box center [784, 468] width 533 height 34
click at [518, 447] on input "d. Developing contingency plans to source materials from alternative suppliers" at bounding box center [518, 442] width 0 height 10
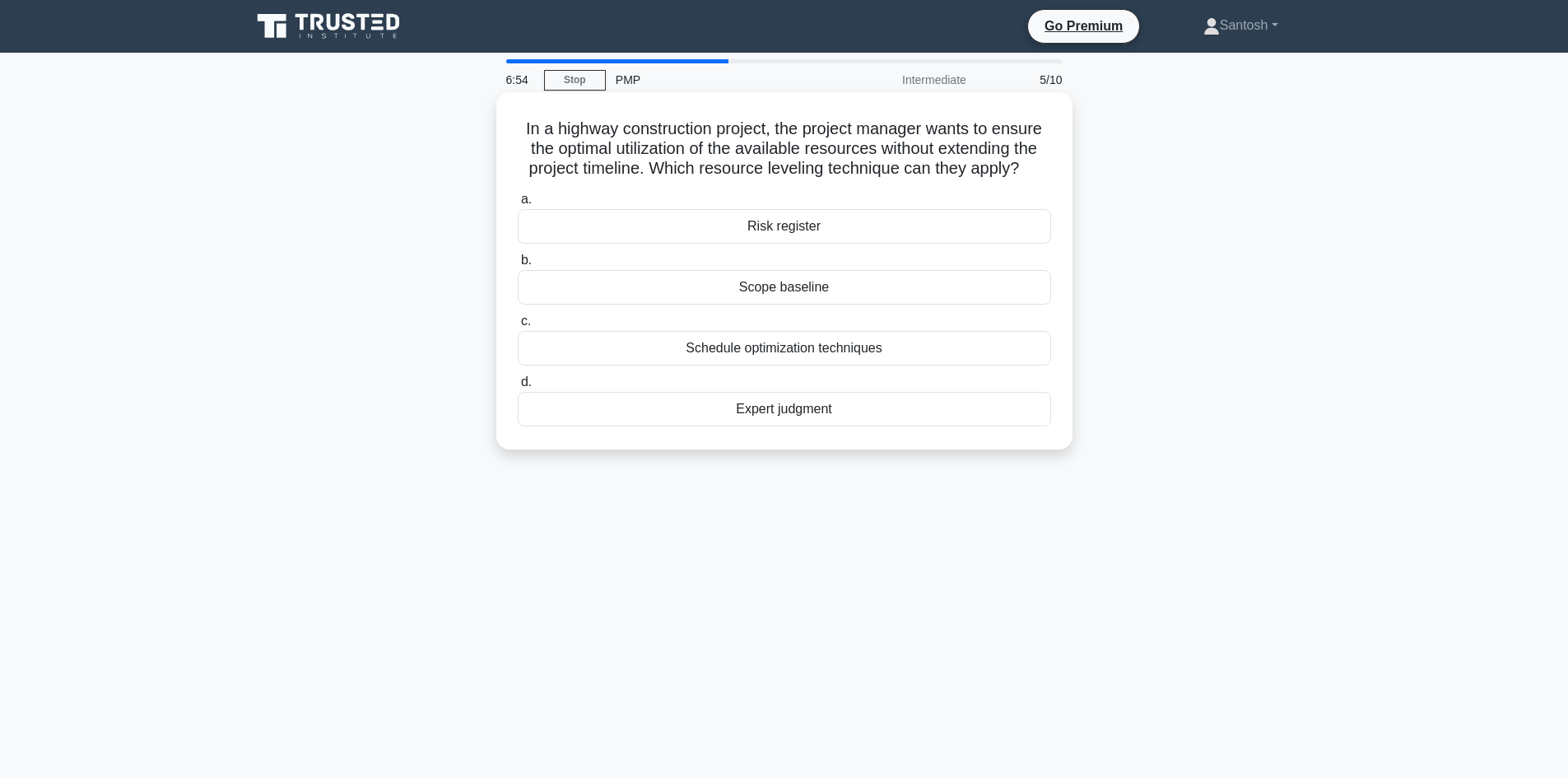
click at [779, 359] on div "Schedule optimization techniques" at bounding box center [784, 348] width 533 height 34
click at [518, 327] on input "c. Schedule optimization techniques" at bounding box center [518, 322] width 0 height 10
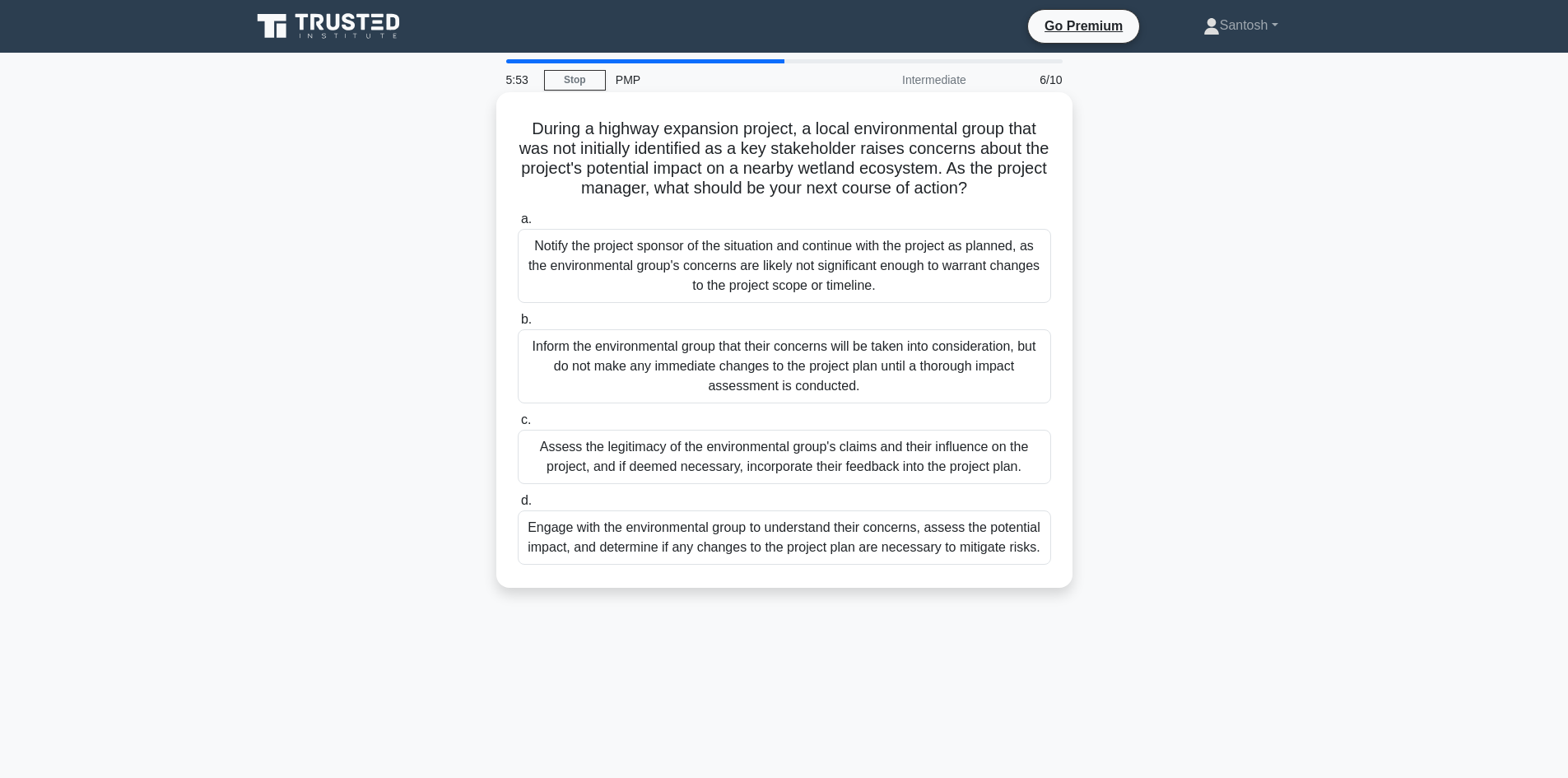
click at [780, 553] on div "Engage with the environmental group to understand their concerns, assess the po…" at bounding box center [784, 537] width 533 height 54
click at [518, 506] on input "d. Engage with the environmental group to understand their concerns, assess the…" at bounding box center [518, 501] width 0 height 10
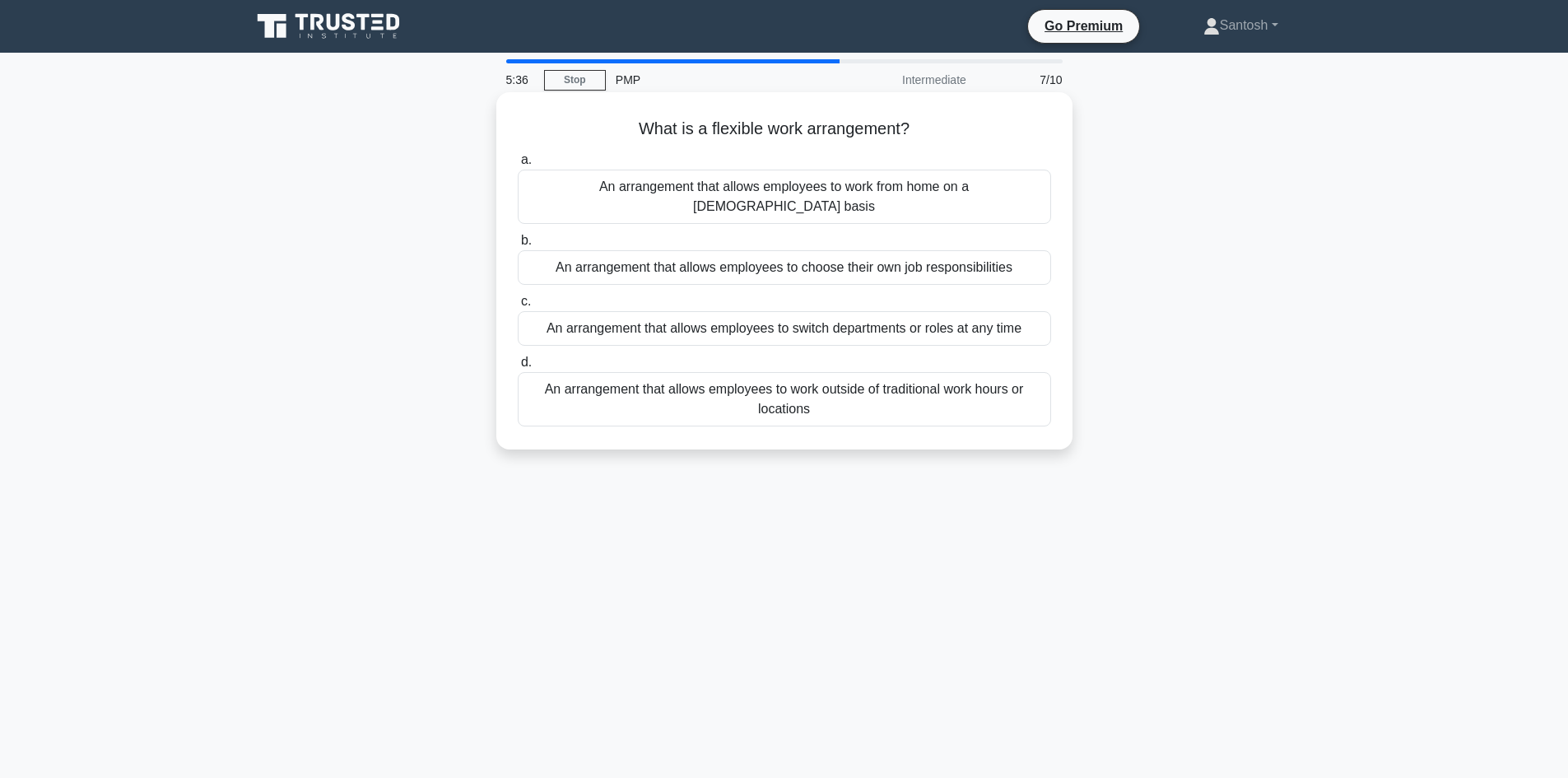
click at [788, 389] on div "An arrangement that allows employees to work outside of traditional work hours …" at bounding box center [784, 399] width 533 height 54
click at [518, 368] on input "d. An arrangement that allows employees to work outside of traditional work hou…" at bounding box center [518, 363] width 0 height 10
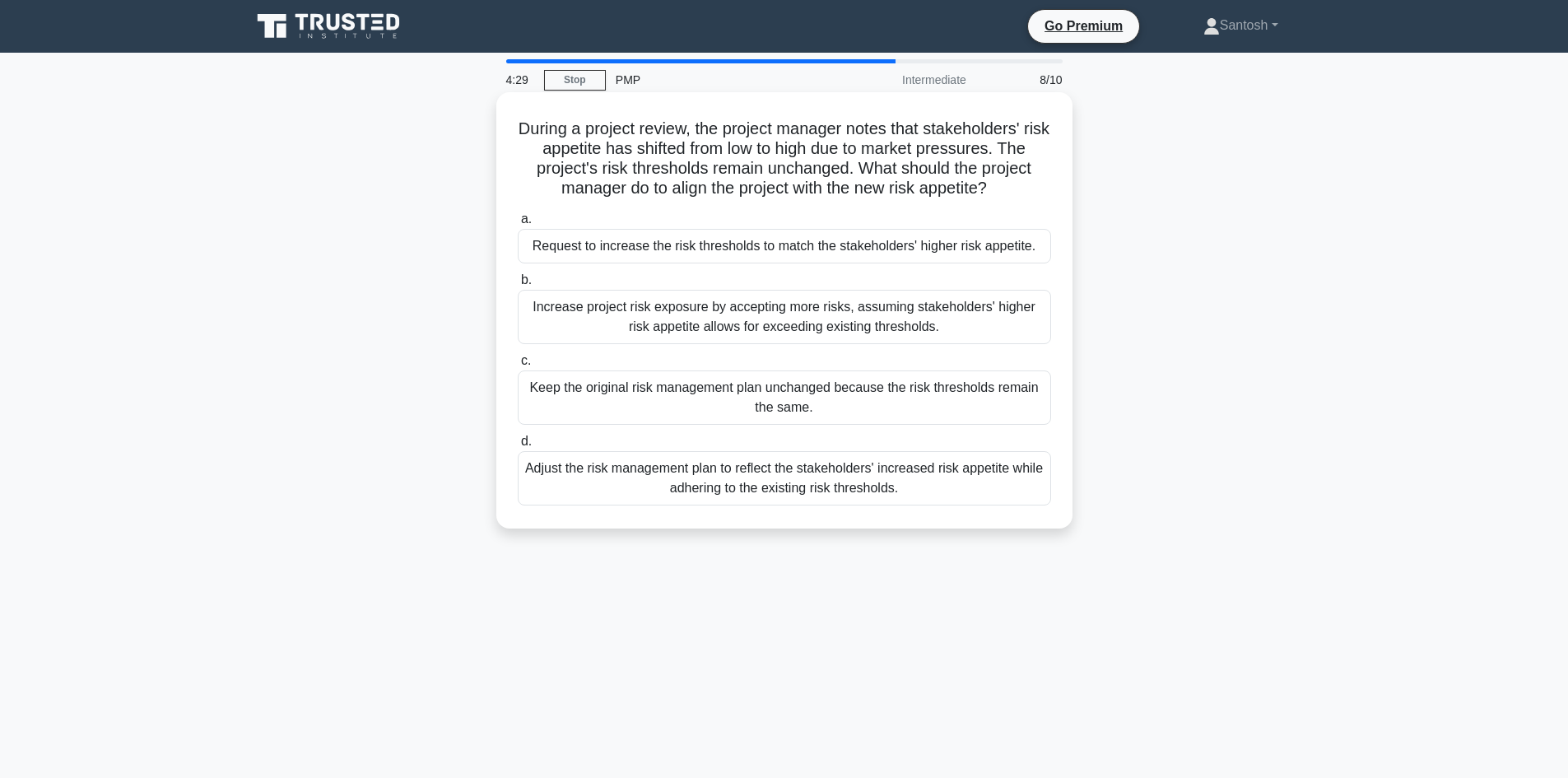
click at [877, 483] on div "Adjust the risk management plan to reflect the stakeholders' increased risk app…" at bounding box center [784, 478] width 533 height 54
click at [518, 447] on input "d. Adjust the risk management plan to reflect the stakeholders' increased risk …" at bounding box center [518, 442] width 0 height 10
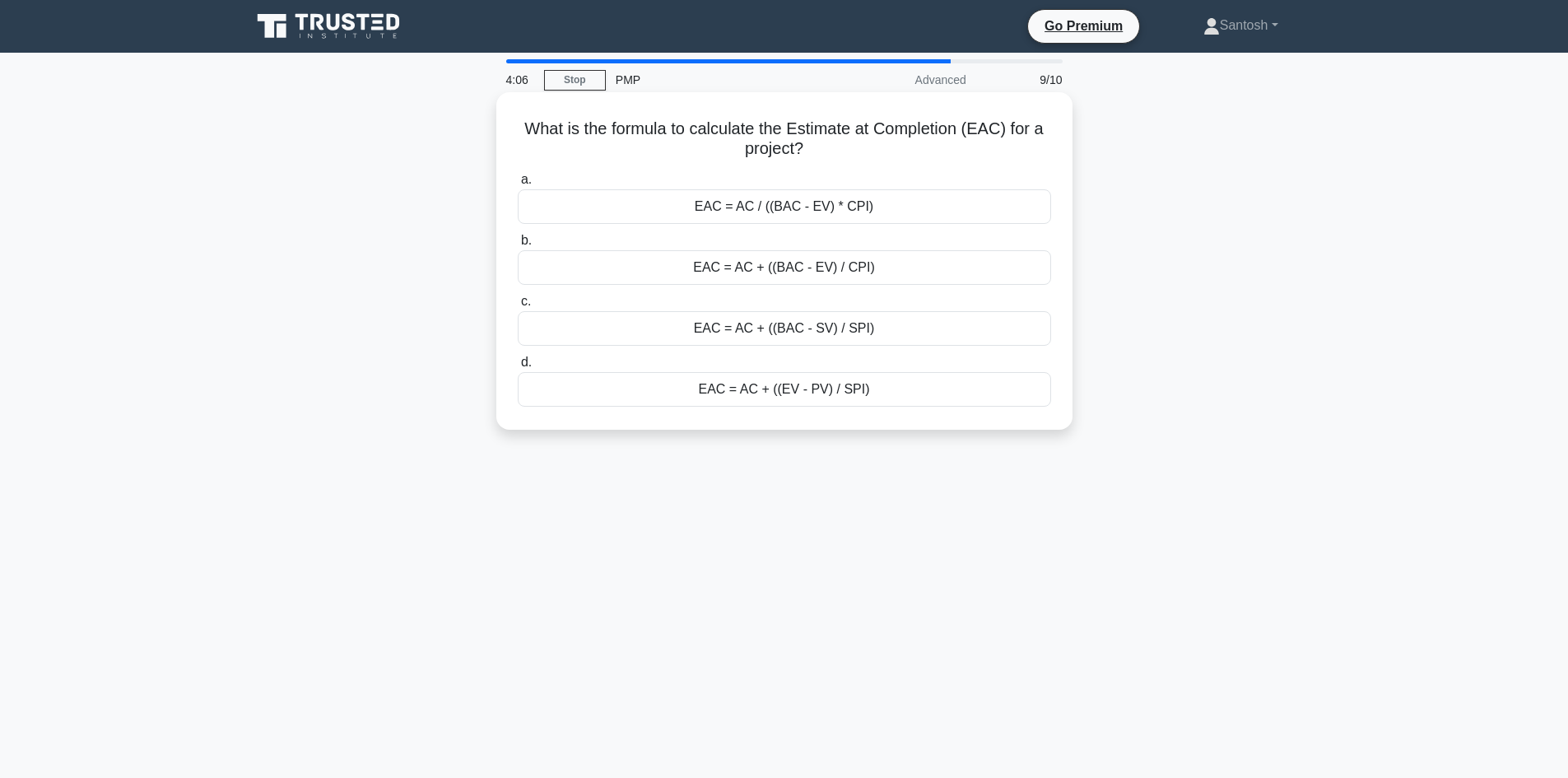
click at [737, 274] on div "EAC = AC + ((BAC - EV) / CPI)" at bounding box center [784, 268] width 533 height 34
click at [518, 246] on input "b. EAC = AC + ((BAC - EV) / CPI)" at bounding box center [518, 241] width 0 height 10
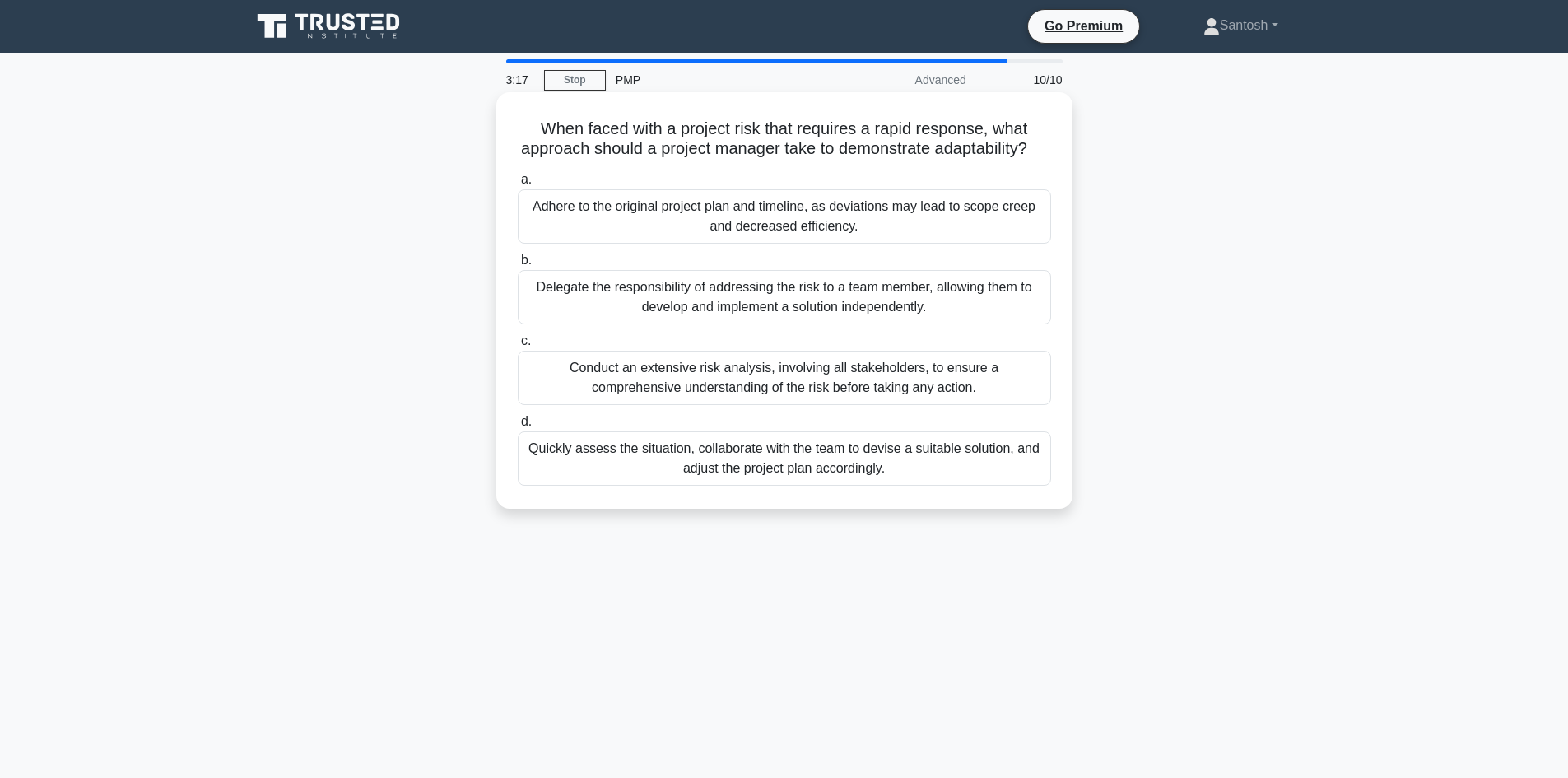
click at [807, 396] on div "Conduct an extensive risk analysis, involving all stakeholders, to ensure a com…" at bounding box center [784, 377] width 533 height 54
click at [518, 347] on input "c. Conduct an extensive risk analysis, involving all stakeholders, to ensure a …" at bounding box center [518, 341] width 0 height 10
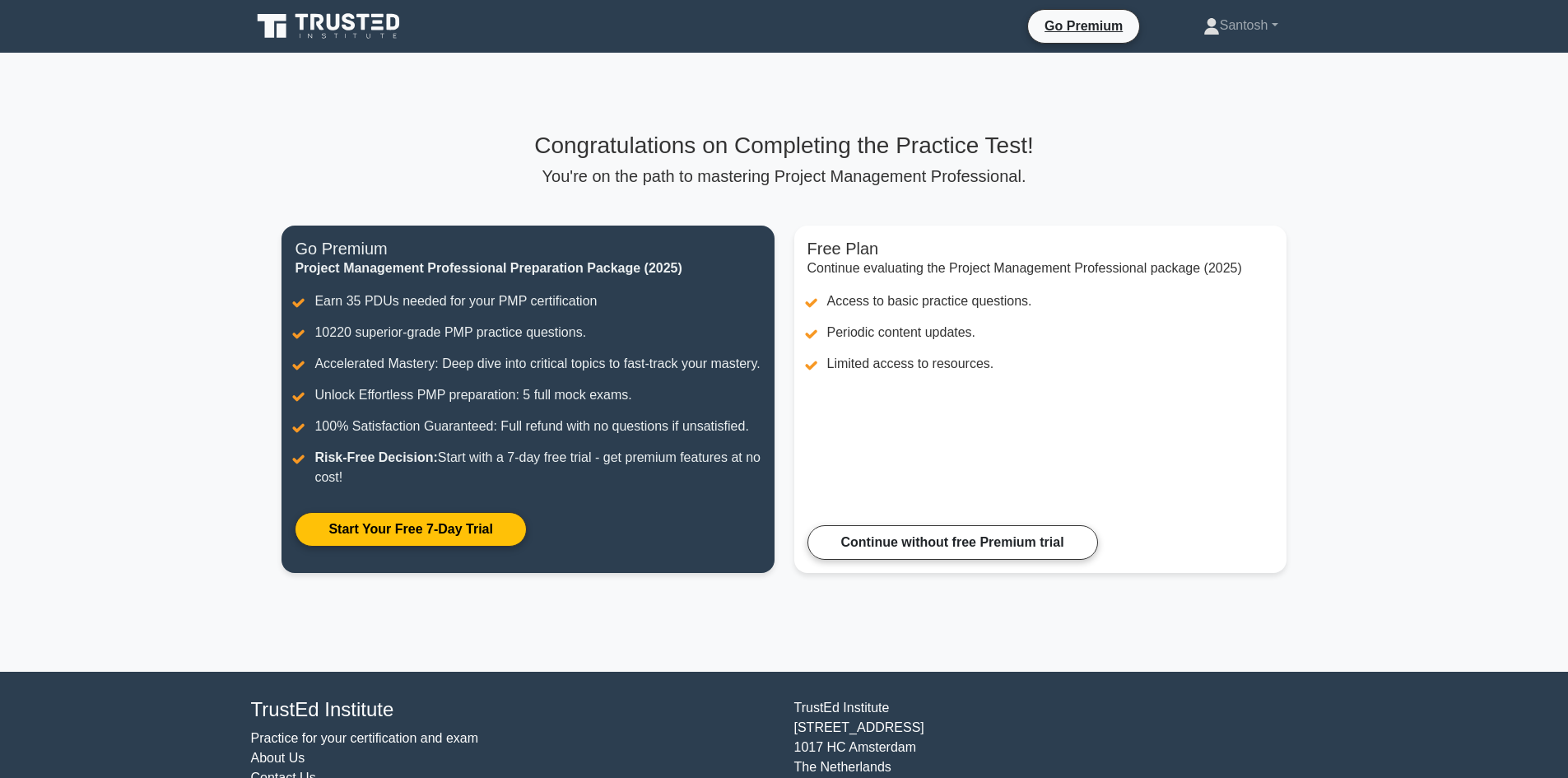
scroll to position [95, 0]
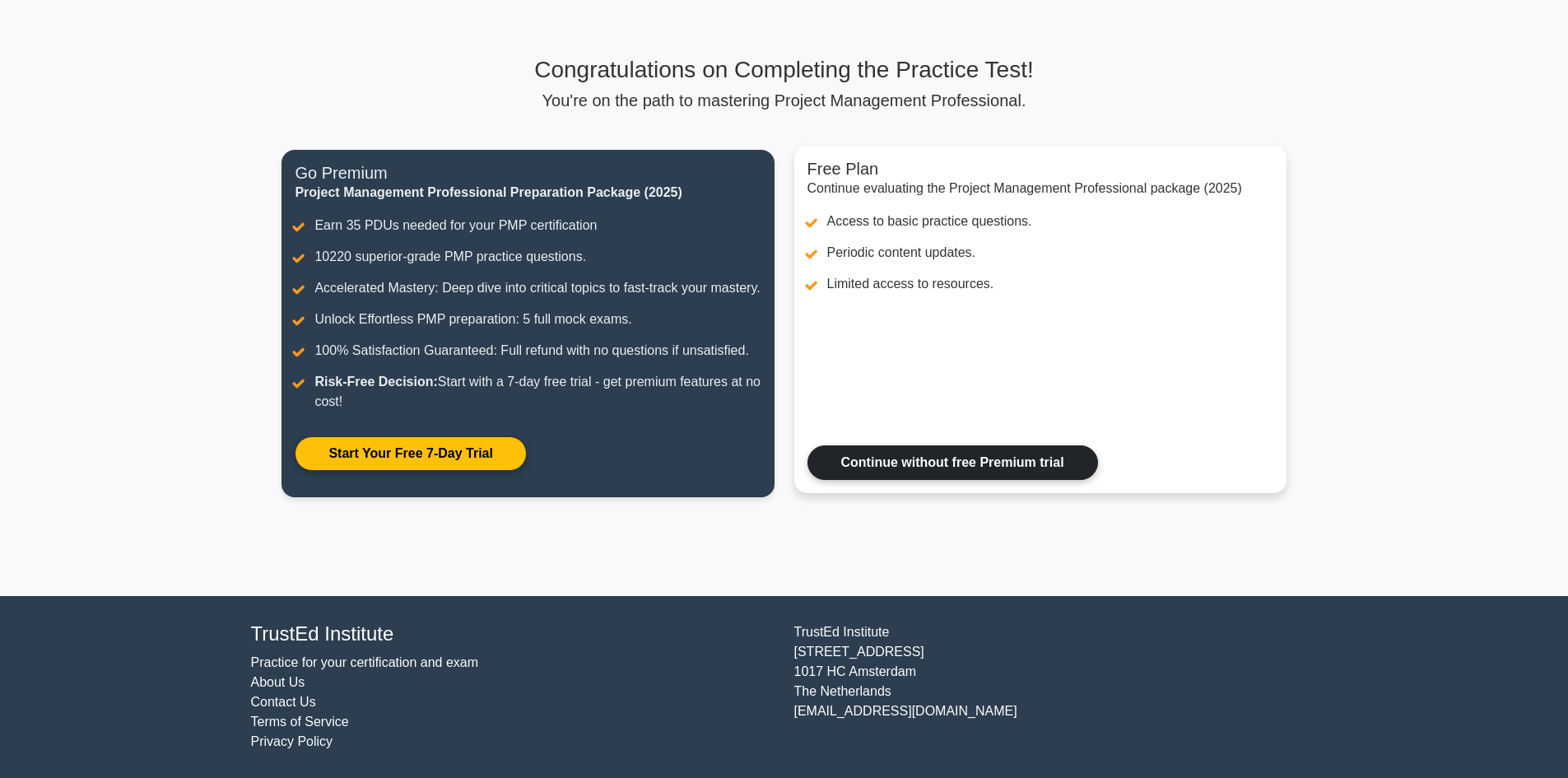
click at [895, 479] on link "Continue without free Premium trial" at bounding box center [952, 462] width 291 height 34
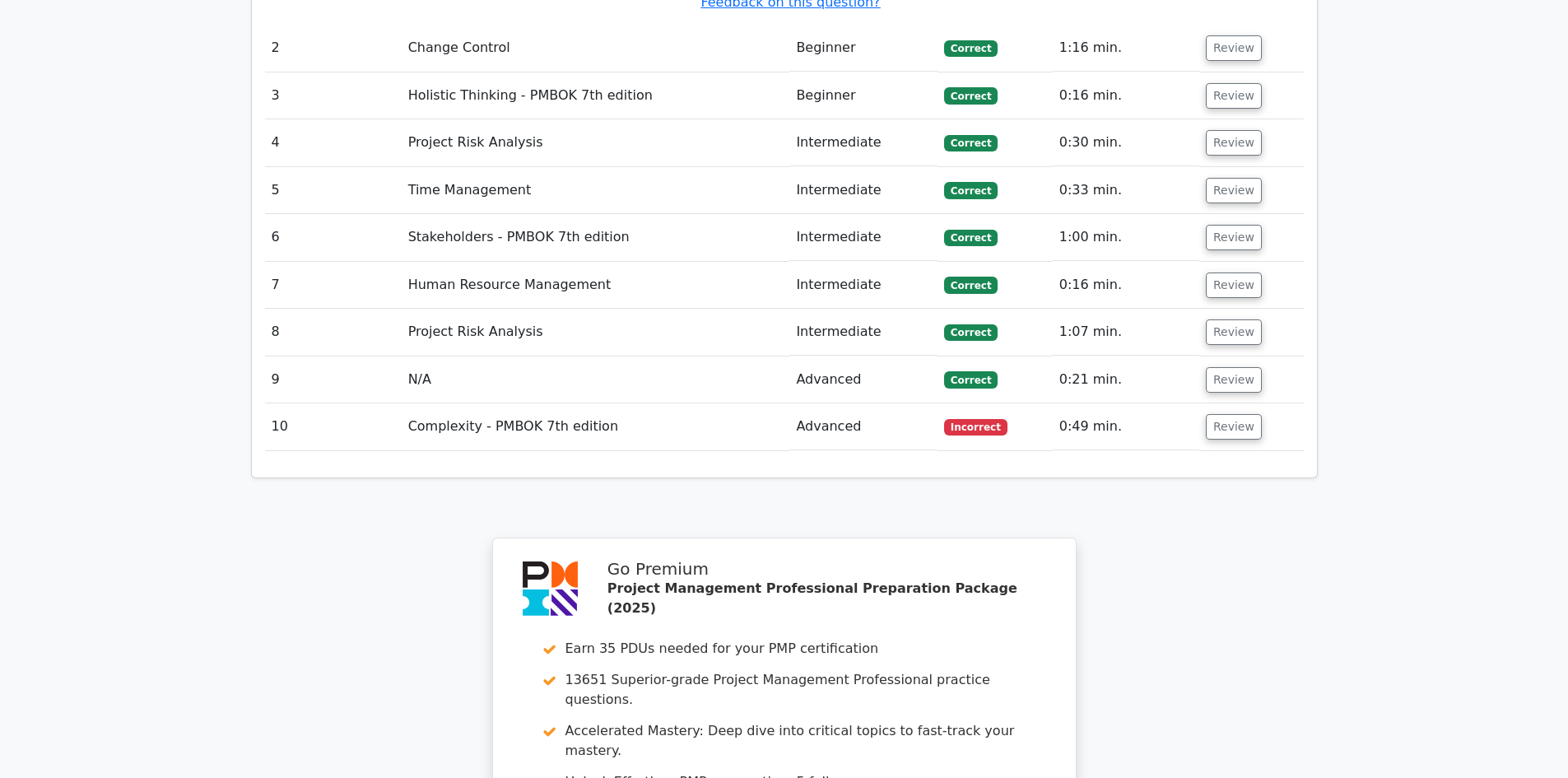
scroll to position [2388, 0]
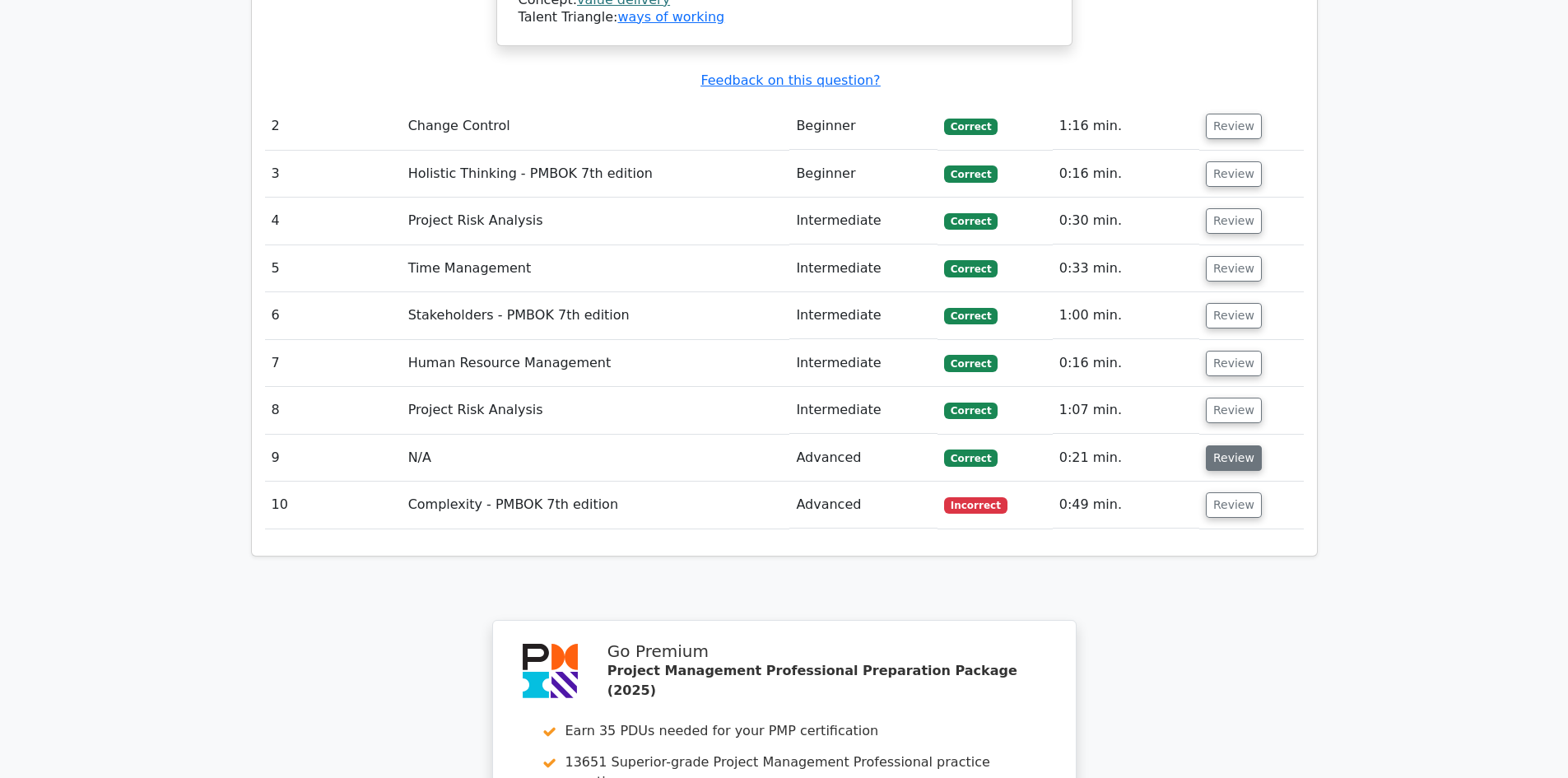
click at [1226, 445] on button "Review" at bounding box center [1233, 458] width 56 height 26
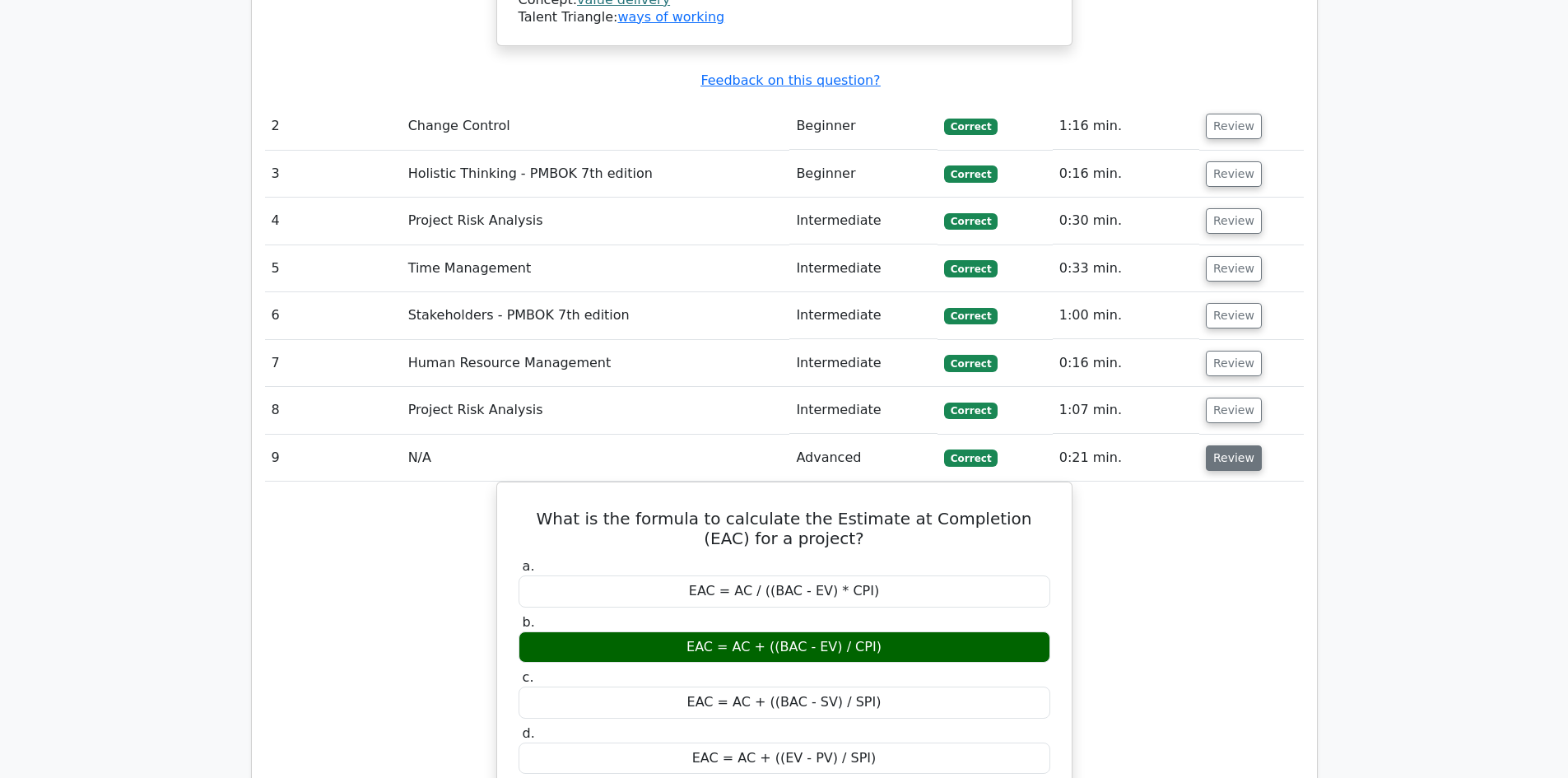
click at [1225, 445] on button "Review" at bounding box center [1233, 458] width 56 height 26
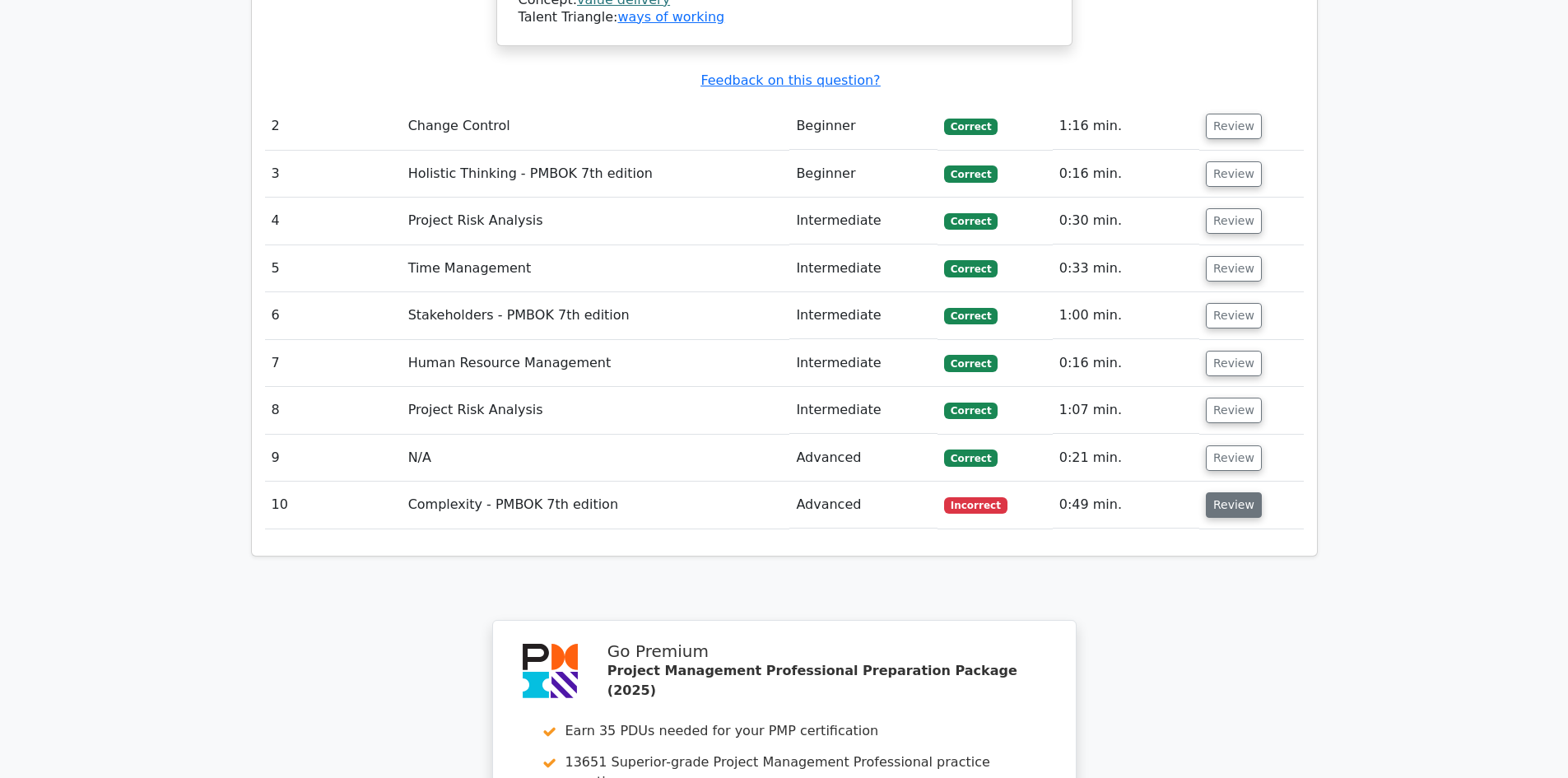
click at [1238, 492] on button "Review" at bounding box center [1233, 505] width 56 height 26
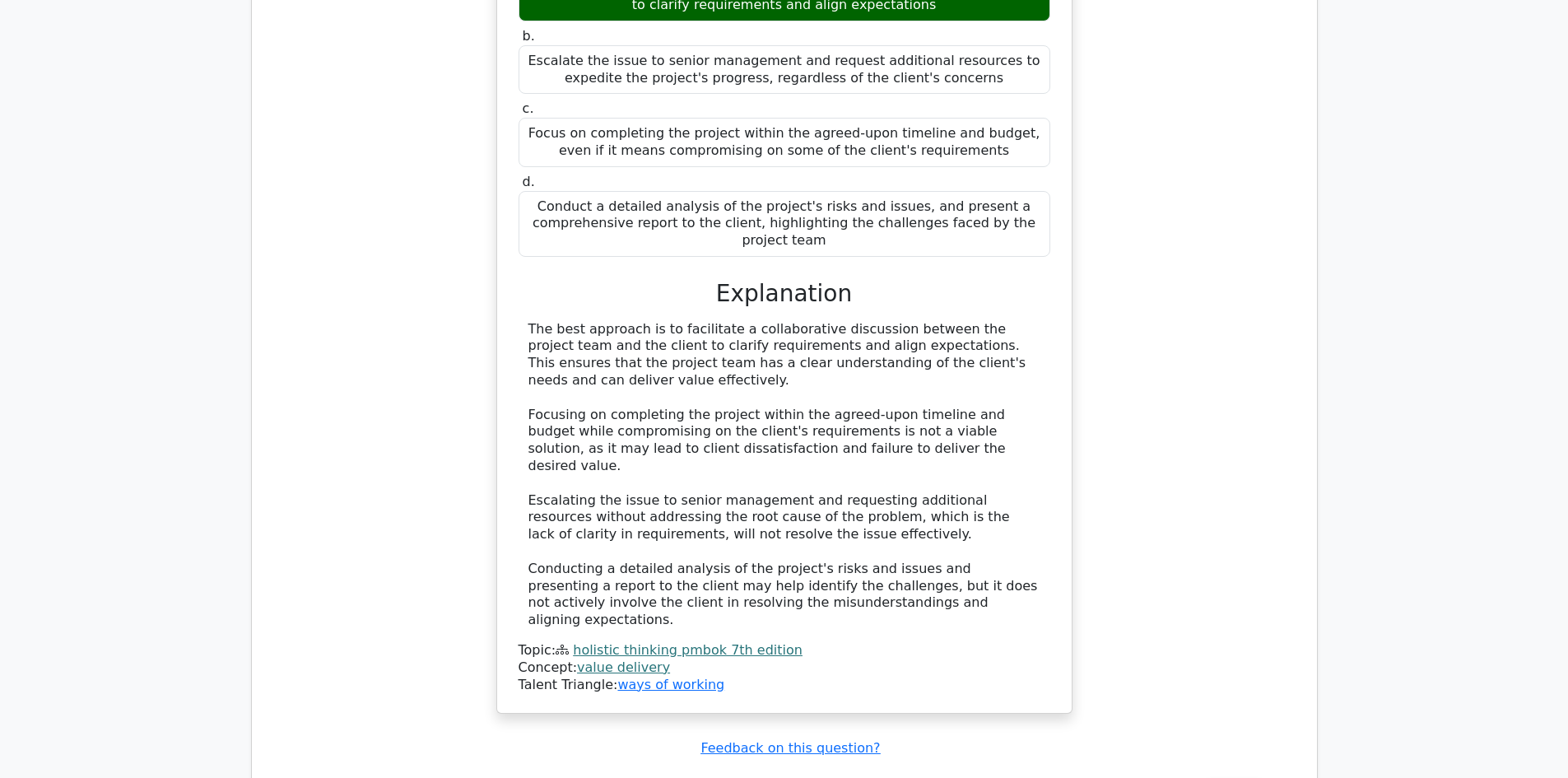
scroll to position [1729, 0]
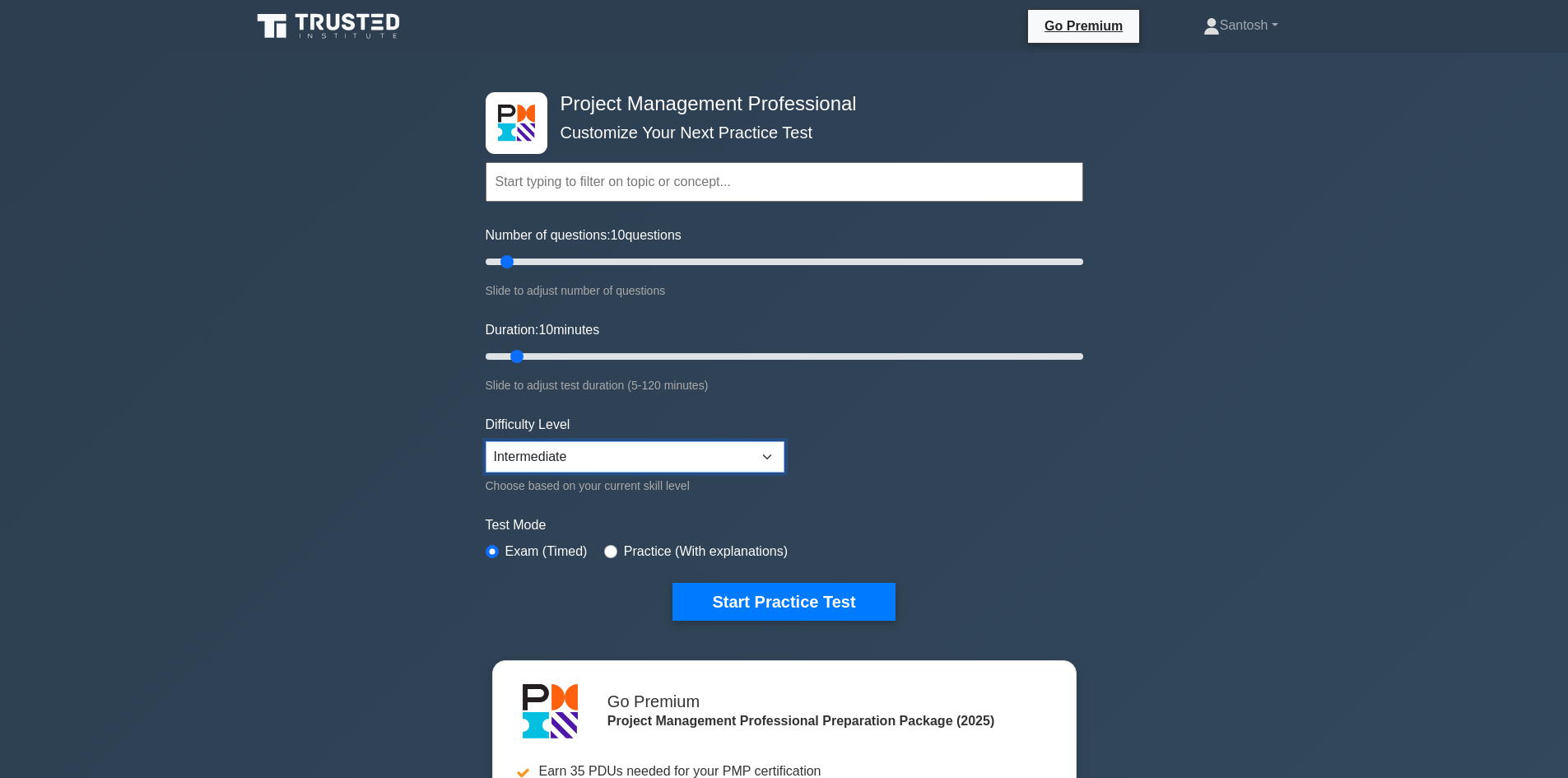
click at [586, 454] on select "Beginner Intermediate Expert" at bounding box center [634, 457] width 298 height 31
select select "expert"
click at [485, 442] on select "Beginner Intermediate Expert" at bounding box center [634, 457] width 298 height 31
click at [770, 607] on button "Start Practice Test" at bounding box center [783, 602] width 222 height 38
click at [568, 460] on select "Beginner Intermediate Expert" at bounding box center [634, 457] width 298 height 31
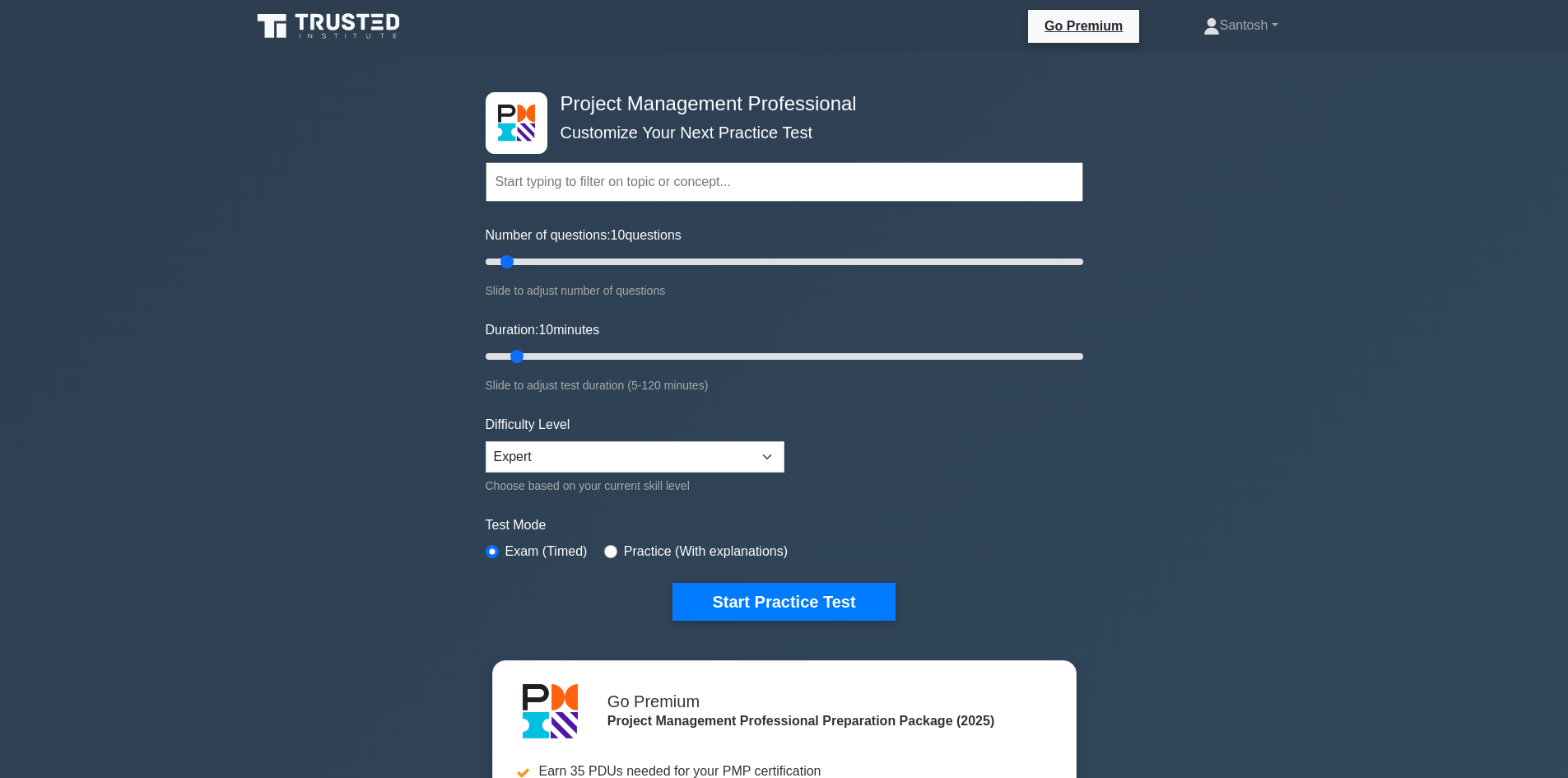
click at [1135, 498] on div "Project Management Professional Customize Your Next Practice Test Topics Scope …" at bounding box center [784, 570] width 1568 height 1036
drag, startPoint x: 508, startPoint y: 257, endPoint x: 1042, endPoint y: 293, distance: 535.2
type input "190"
click at [1042, 272] on input "Number of questions: 190 questions" at bounding box center [784, 262] width 598 height 20
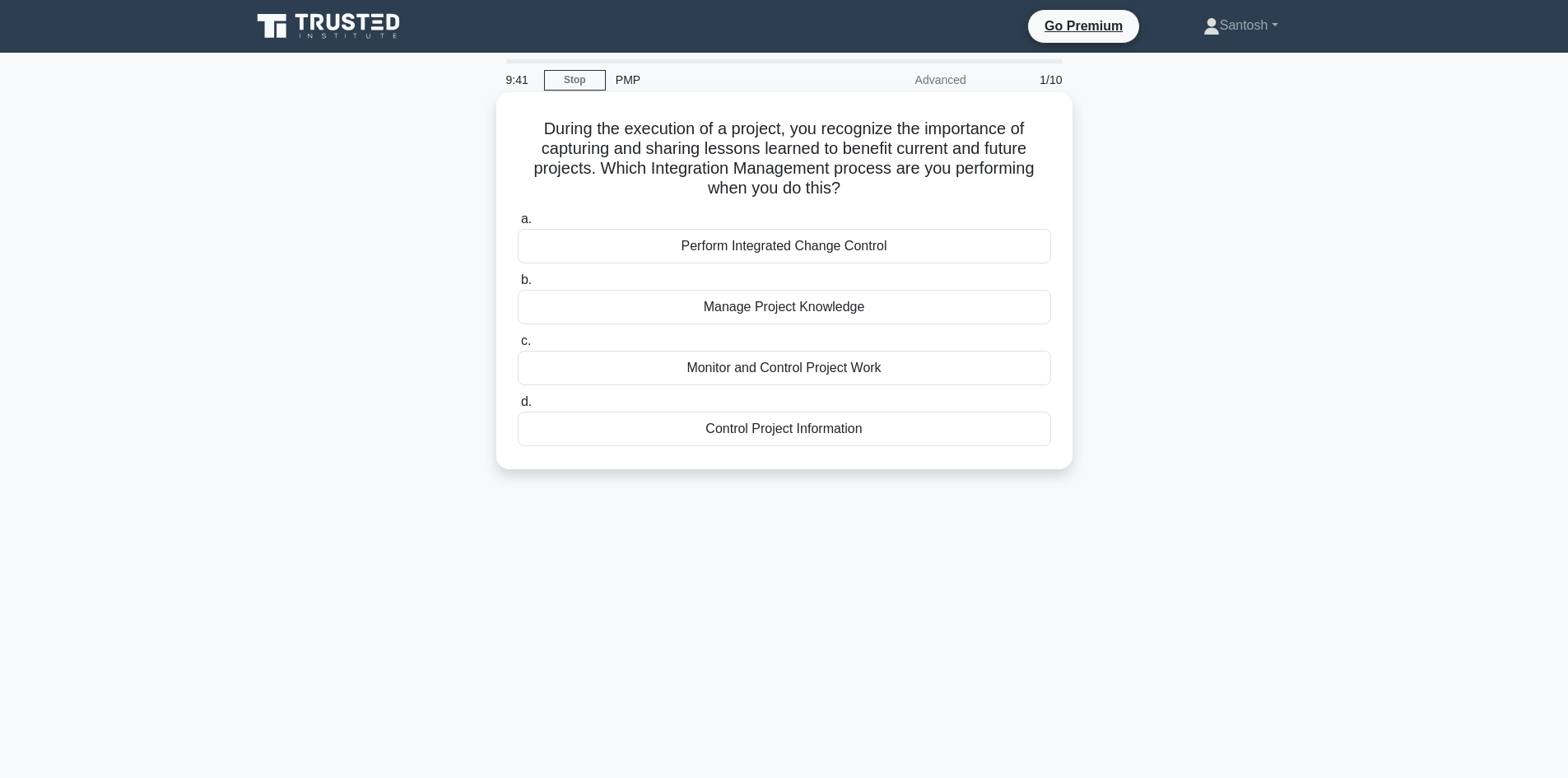
click at [800, 309] on div "Manage Project Knowledge" at bounding box center [784, 307] width 533 height 34
click at [518, 286] on input "b. Manage Project Knowledge" at bounding box center [518, 280] width 0 height 10
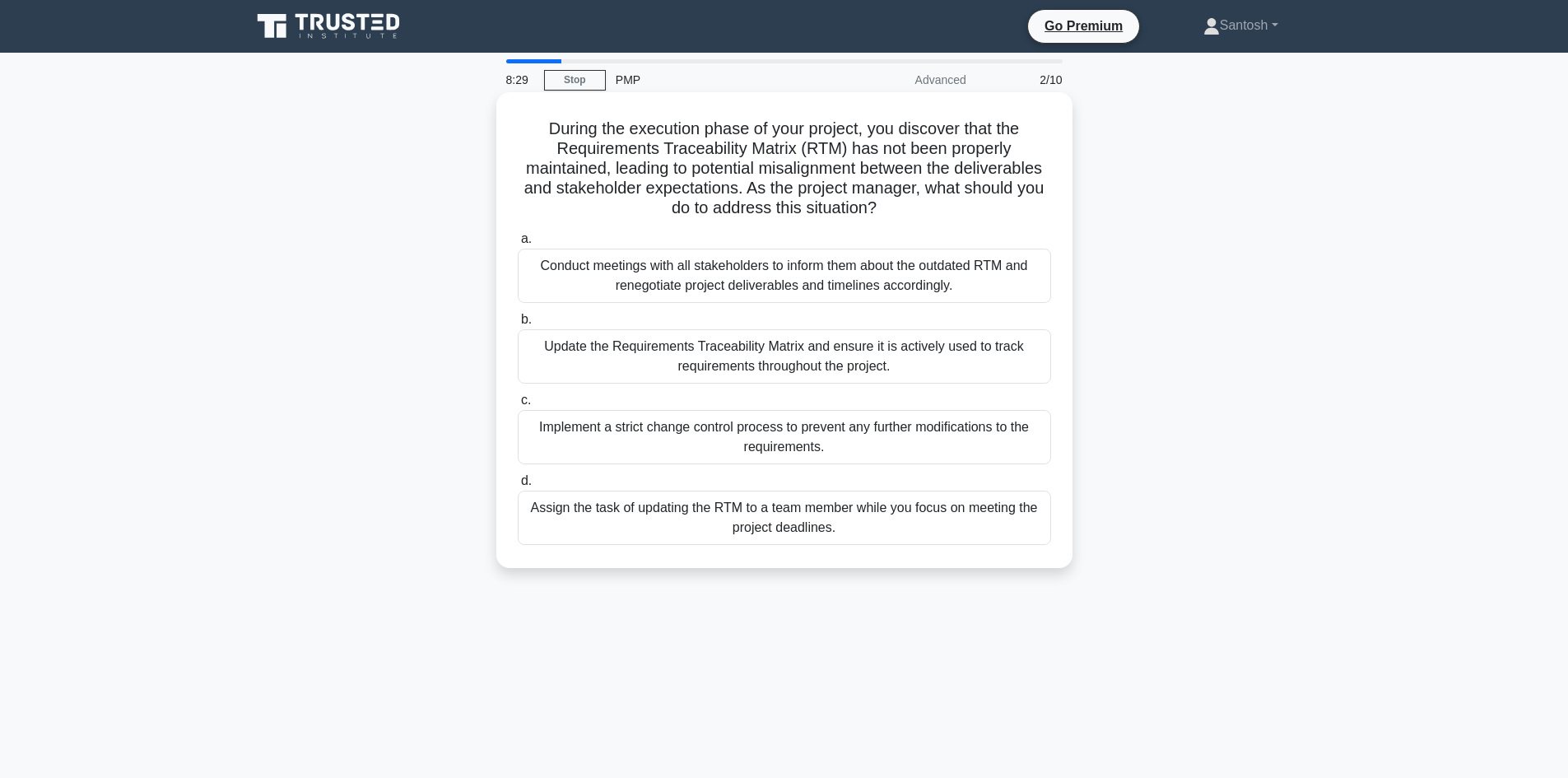
click at [809, 542] on div "Assign the task of updating the RTM to a team member while you focus on meeting…" at bounding box center [784, 517] width 533 height 54
click at [518, 486] on input "d. Assign the task of updating the RTM to a team member while you focus on meet…" at bounding box center [518, 481] width 0 height 10
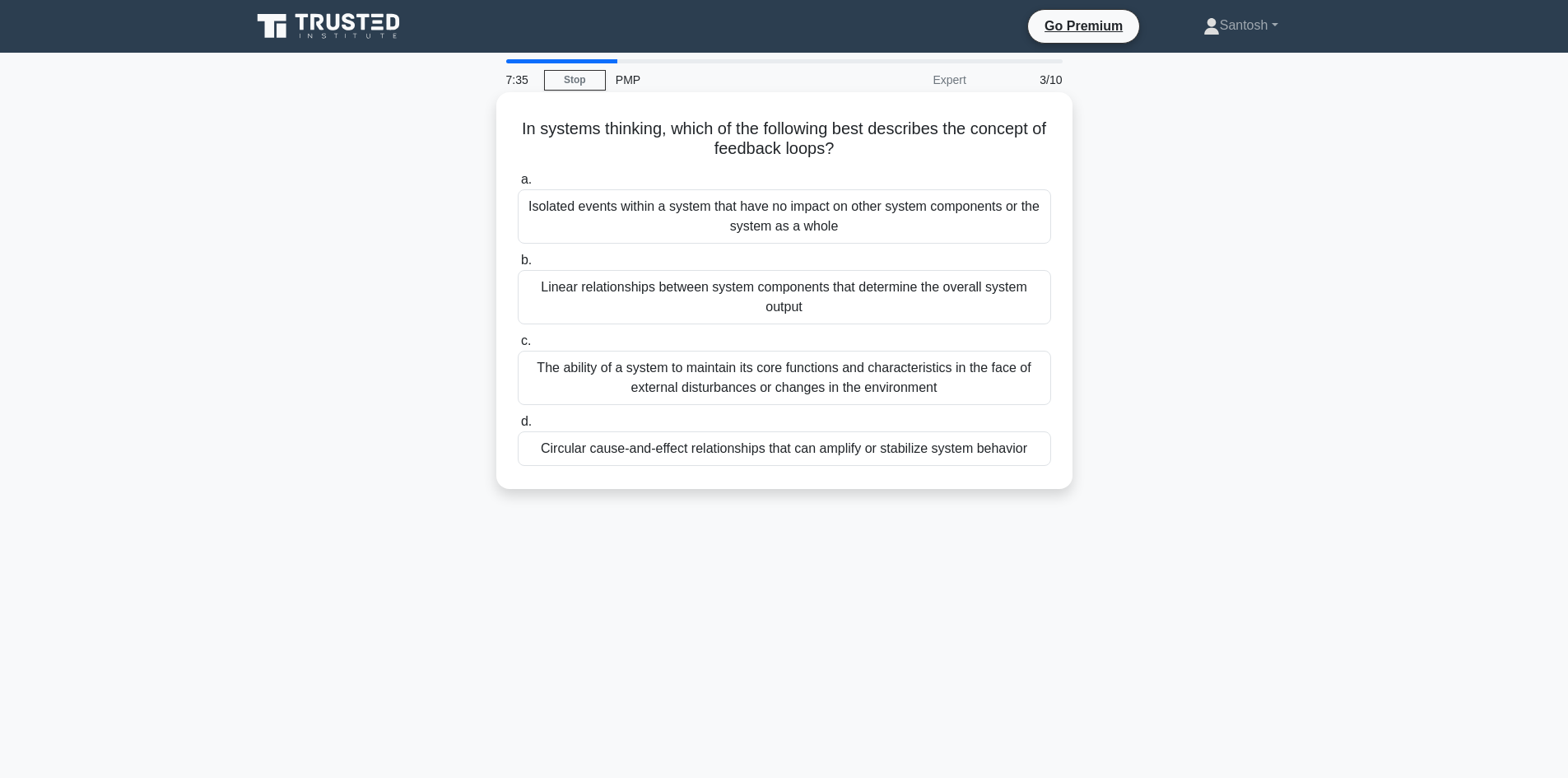
click at [622, 366] on div "The ability of a system to maintain its core functions and characteristics in t…" at bounding box center [784, 377] width 533 height 54
click at [518, 347] on input "c. The ability of a system to maintain its core functions and characteristics i…" at bounding box center [518, 341] width 0 height 10
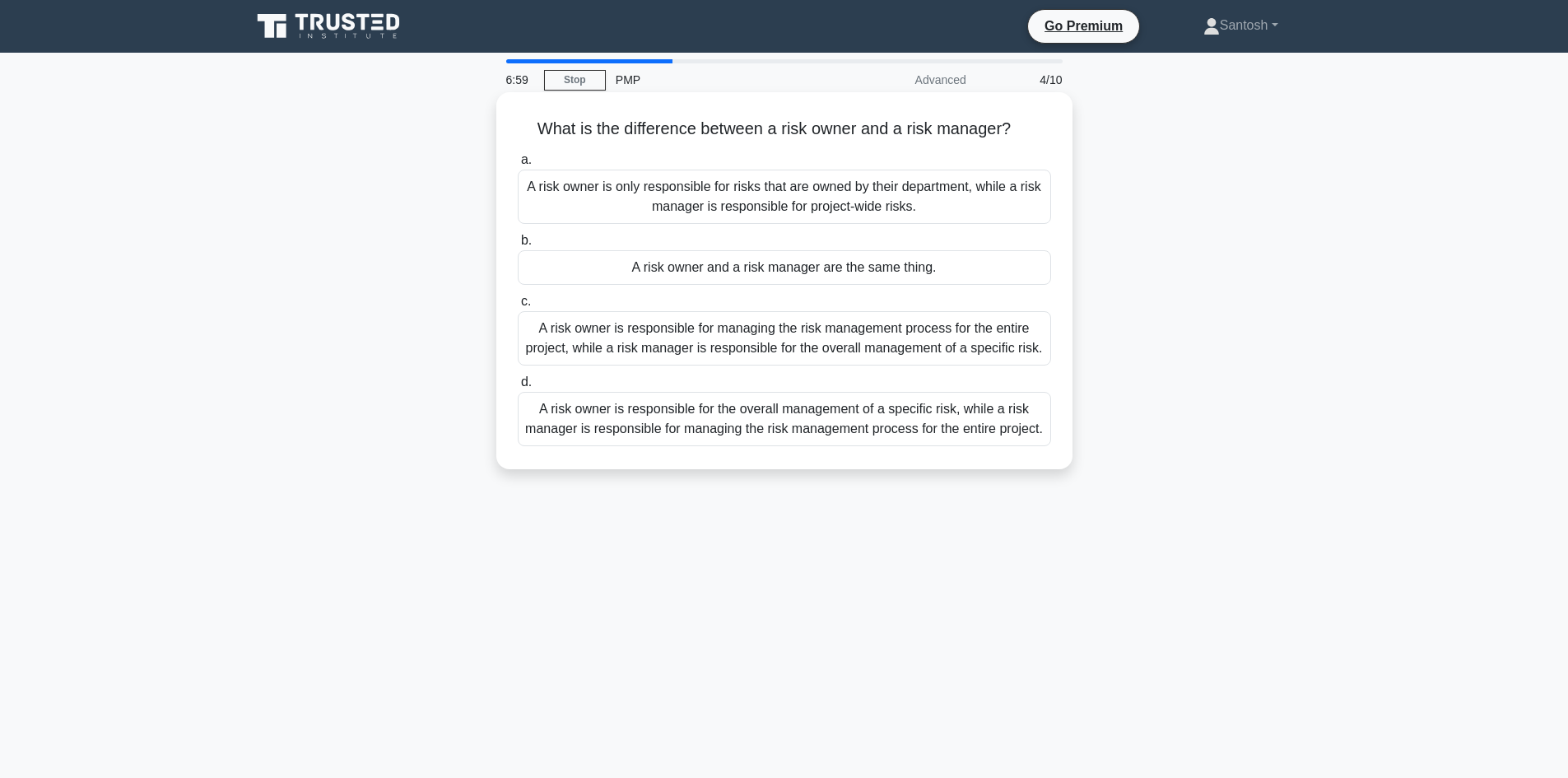
click at [789, 432] on div "A risk owner is responsible for the overall management of a specific risk, whil…" at bounding box center [784, 419] width 533 height 54
click at [518, 388] on input "d. A risk owner is responsible for the overall management of a specific risk, w…" at bounding box center [518, 383] width 0 height 10
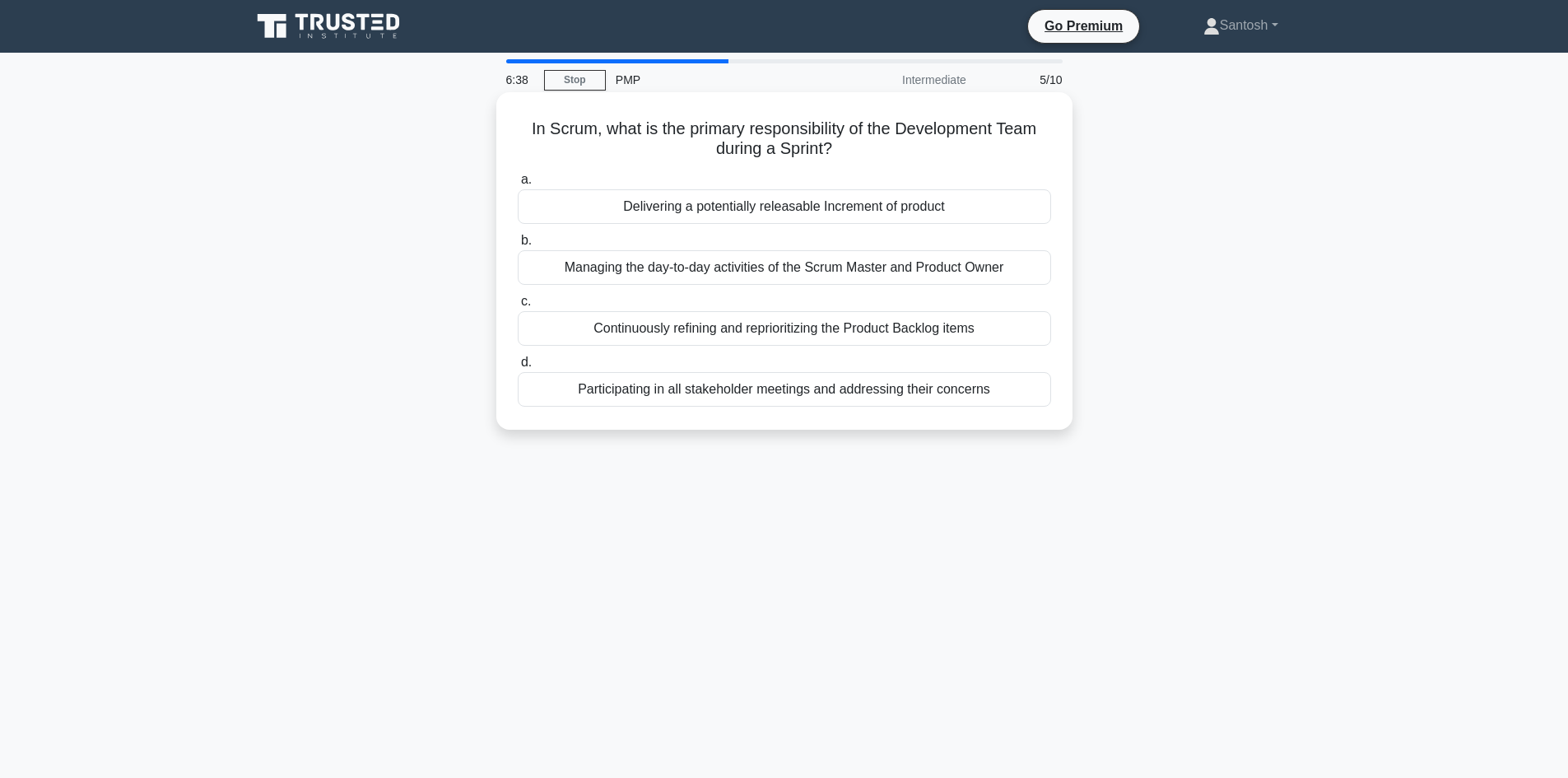
click at [830, 273] on div "Managing the day-to-day activities of the Scrum Master and Product Owner" at bounding box center [784, 268] width 533 height 34
click at [518, 246] on input "b. Managing the day-to-day activities of the Scrum Master and Product Owner" at bounding box center [518, 241] width 0 height 10
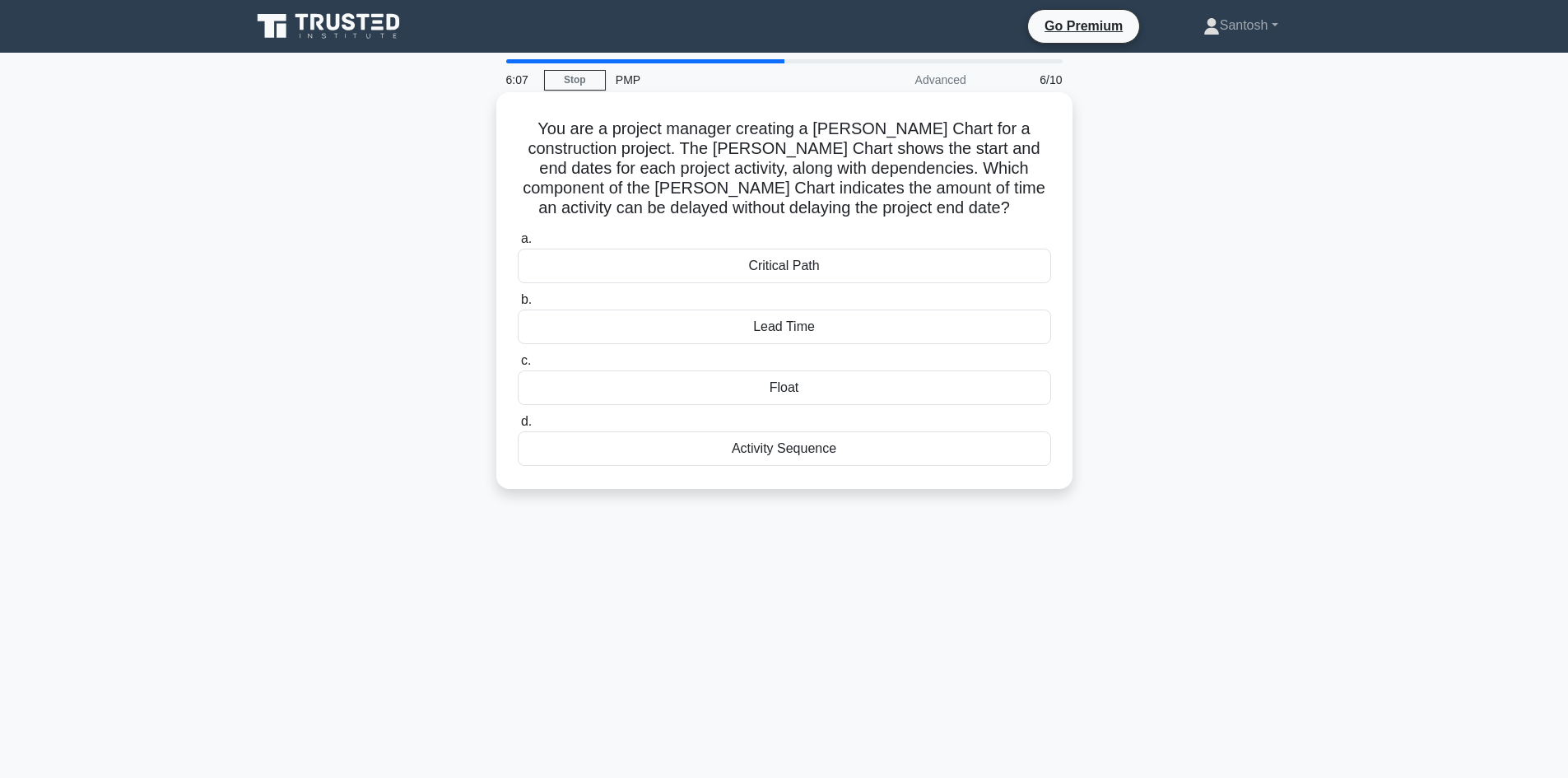
click at [786, 397] on div "Float" at bounding box center [784, 388] width 533 height 34
click at [518, 366] on input "c. Float" at bounding box center [518, 361] width 0 height 10
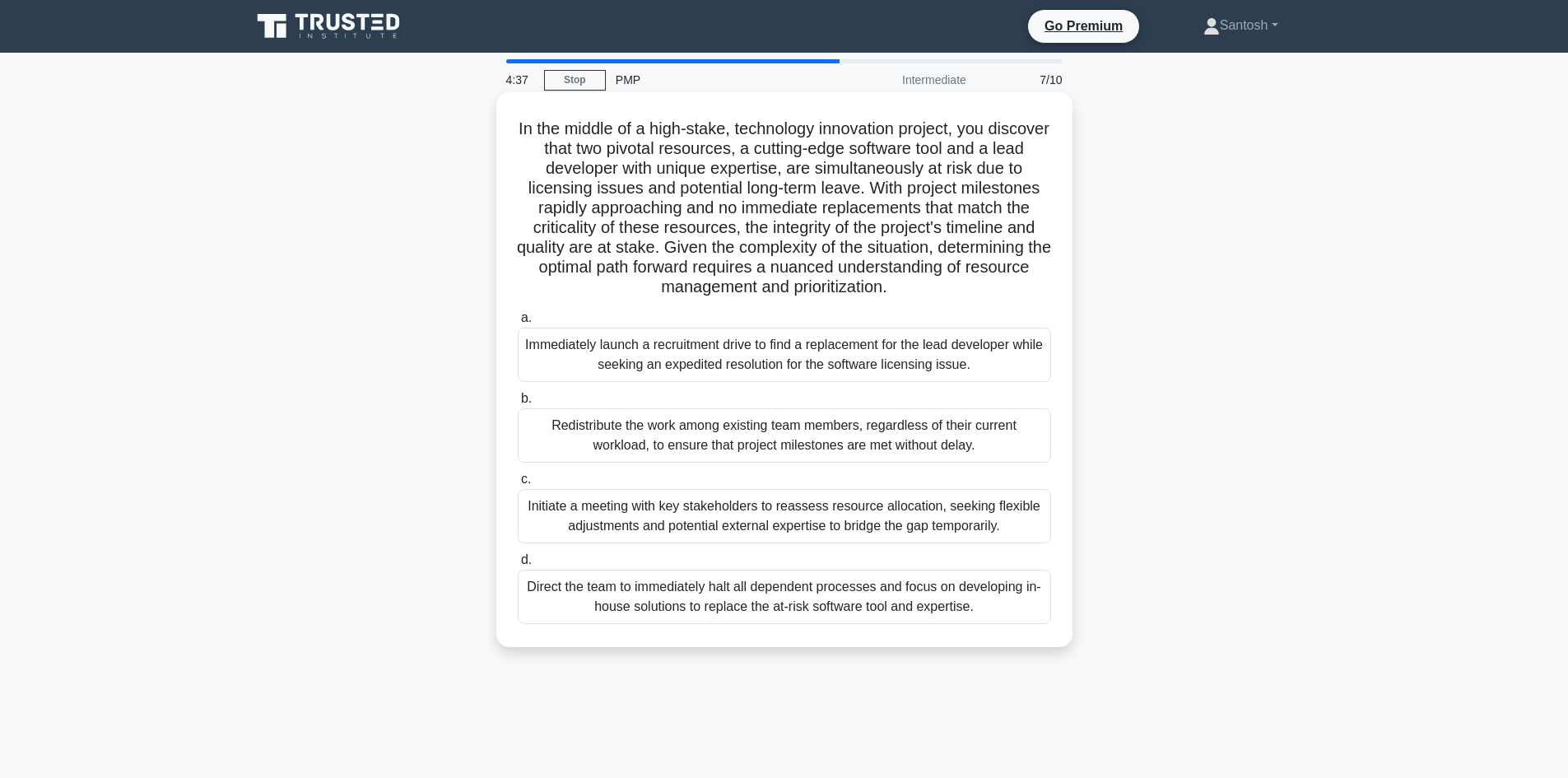
click at [659, 443] on div "Redistribute the work among existing team members, regardless of their current …" at bounding box center [784, 435] width 533 height 54
click at [518, 404] on input "b. Redistribute the work among existing team members, regardless of their curre…" at bounding box center [518, 399] width 0 height 10
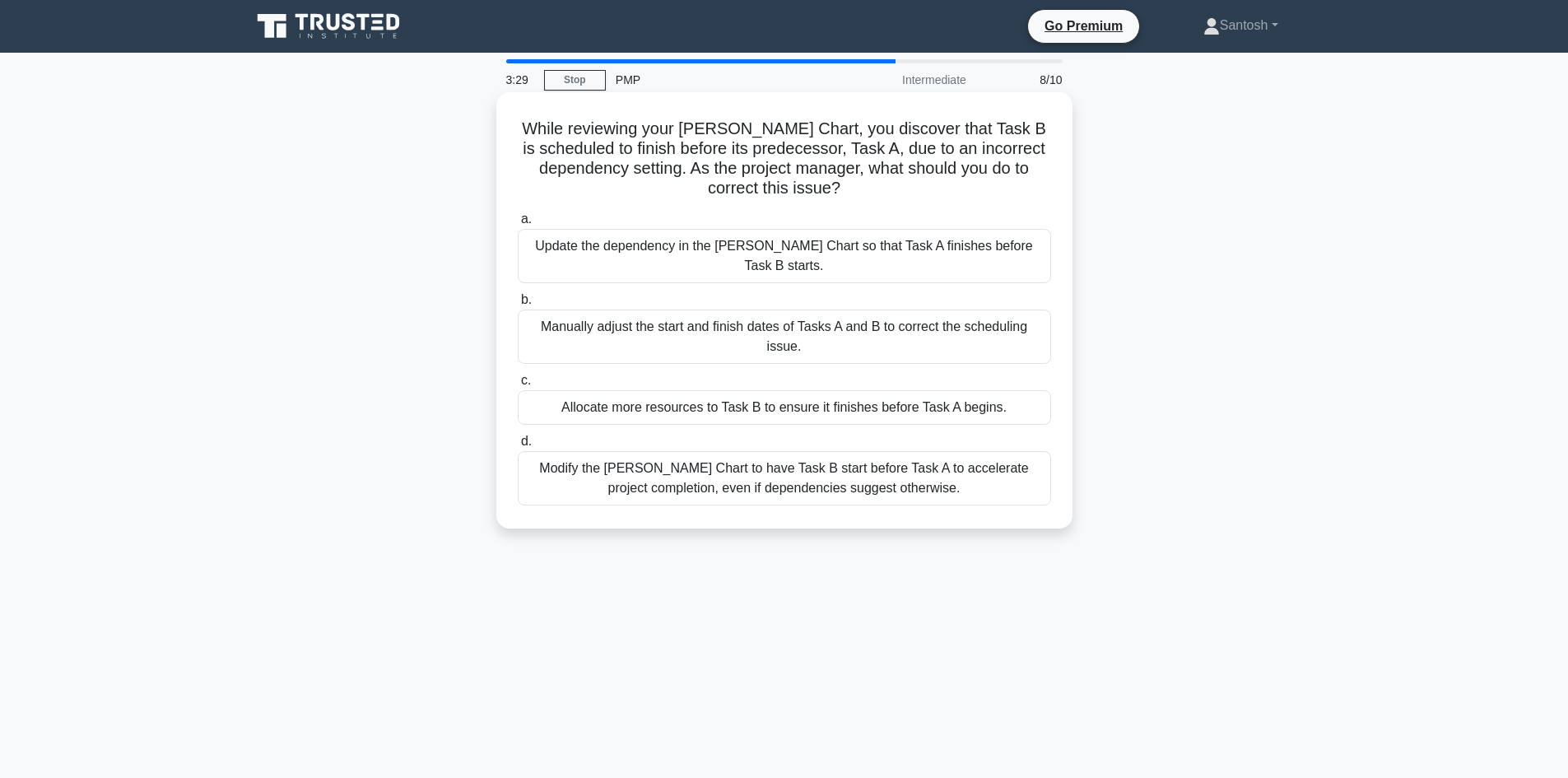
click at [687, 241] on div "Update the dependency in the Gantt Chart so that Task A finishes before Task B …" at bounding box center [784, 256] width 533 height 54
click at [518, 225] on input "a. Update the dependency in the Gantt Chart so that Task A finishes before Task…" at bounding box center [518, 220] width 0 height 10
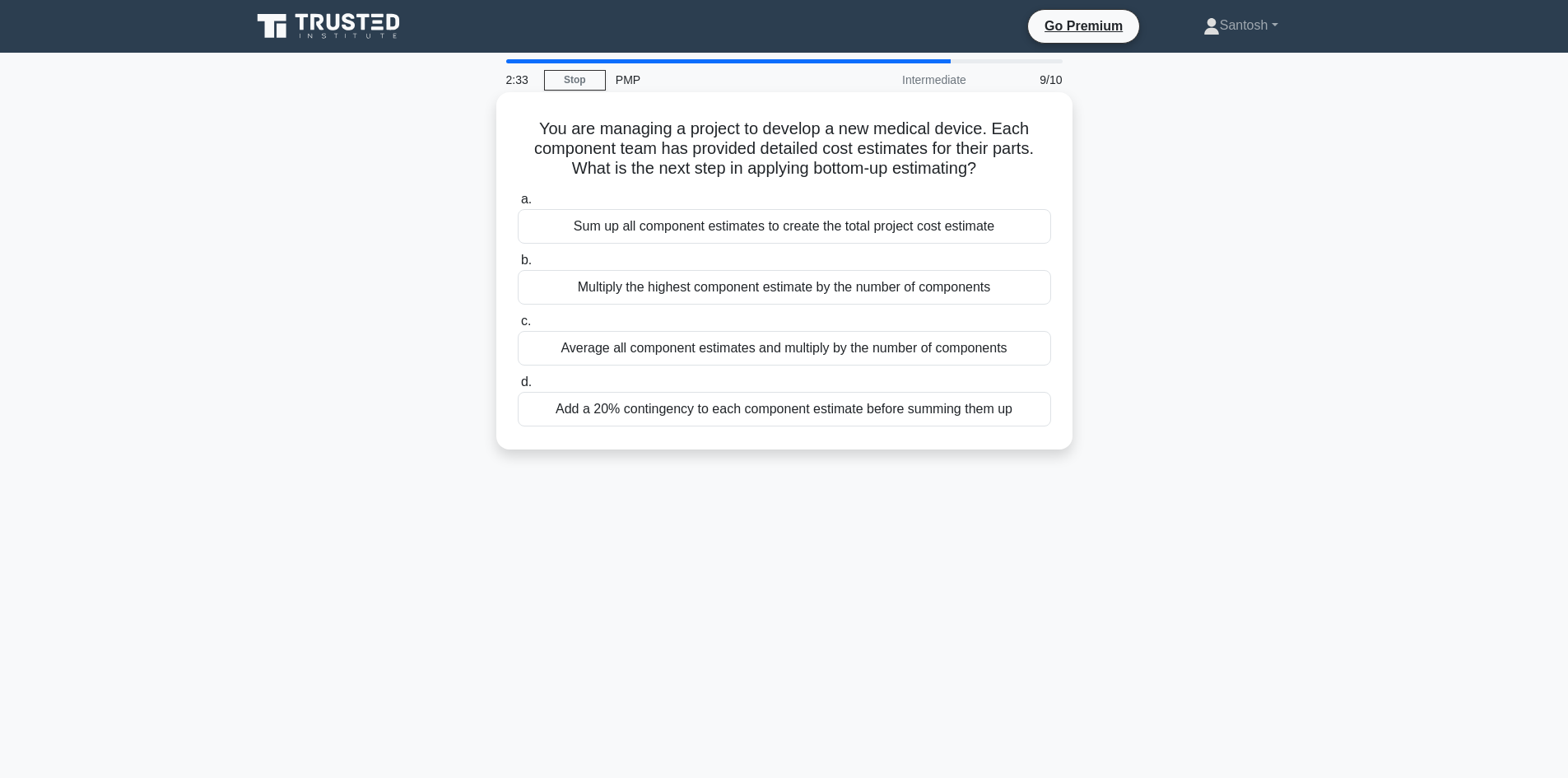
click at [879, 419] on div "Add a 20% contingency to each component estimate before summing them up" at bounding box center [784, 409] width 533 height 34
click at [518, 388] on input "d. Add a 20% contingency to each component estimate before summing them up" at bounding box center [518, 383] width 0 height 10
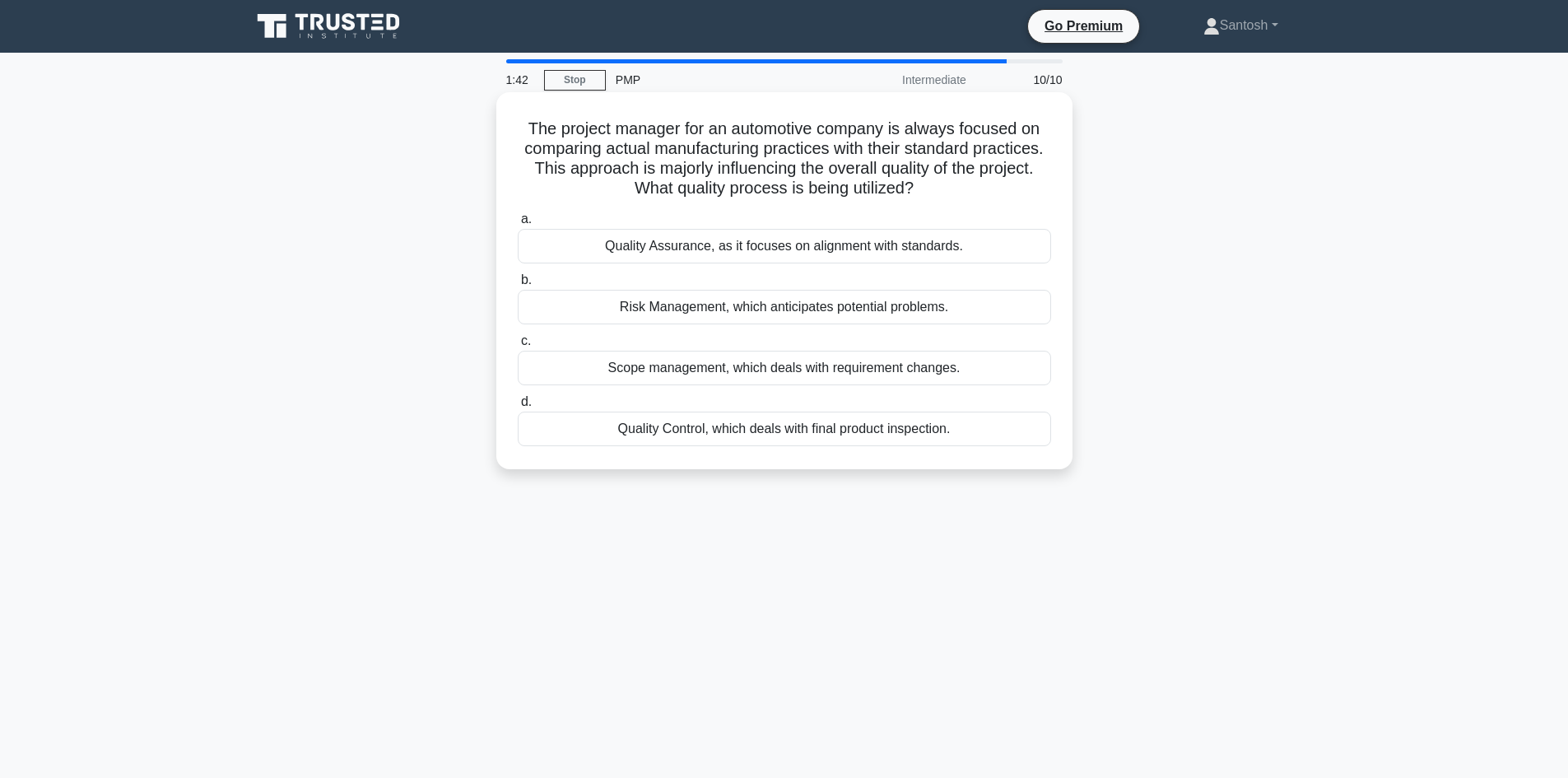
click at [736, 251] on div "Quality Assurance, as it focuses on alignment with standards." at bounding box center [784, 246] width 533 height 34
click at [518, 225] on input "a. Quality Assurance, as it focuses on alignment with standards." at bounding box center [518, 220] width 0 height 10
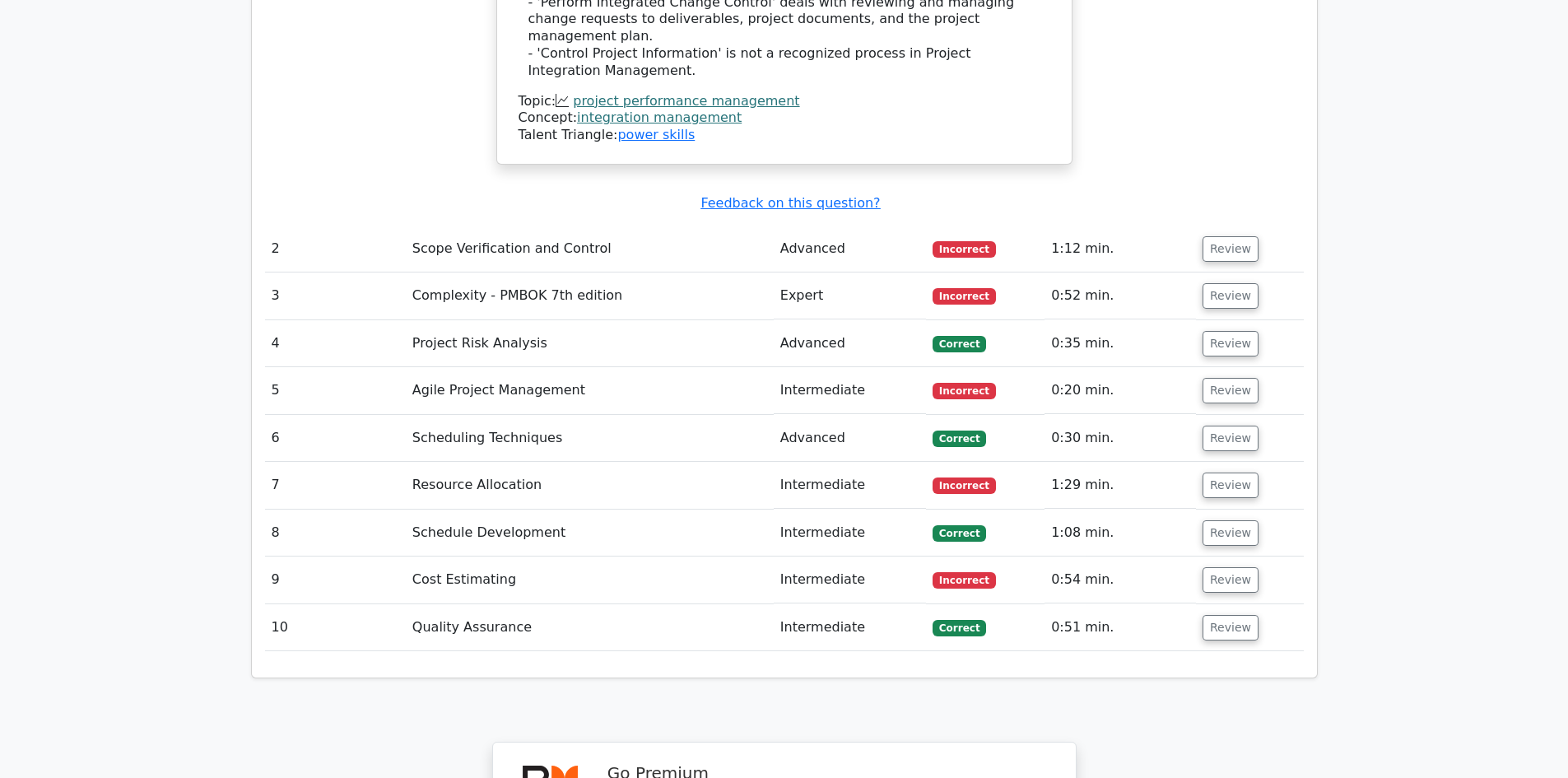
scroll to position [2223, 0]
click at [1218, 567] on button "Review" at bounding box center [1230, 580] width 56 height 26
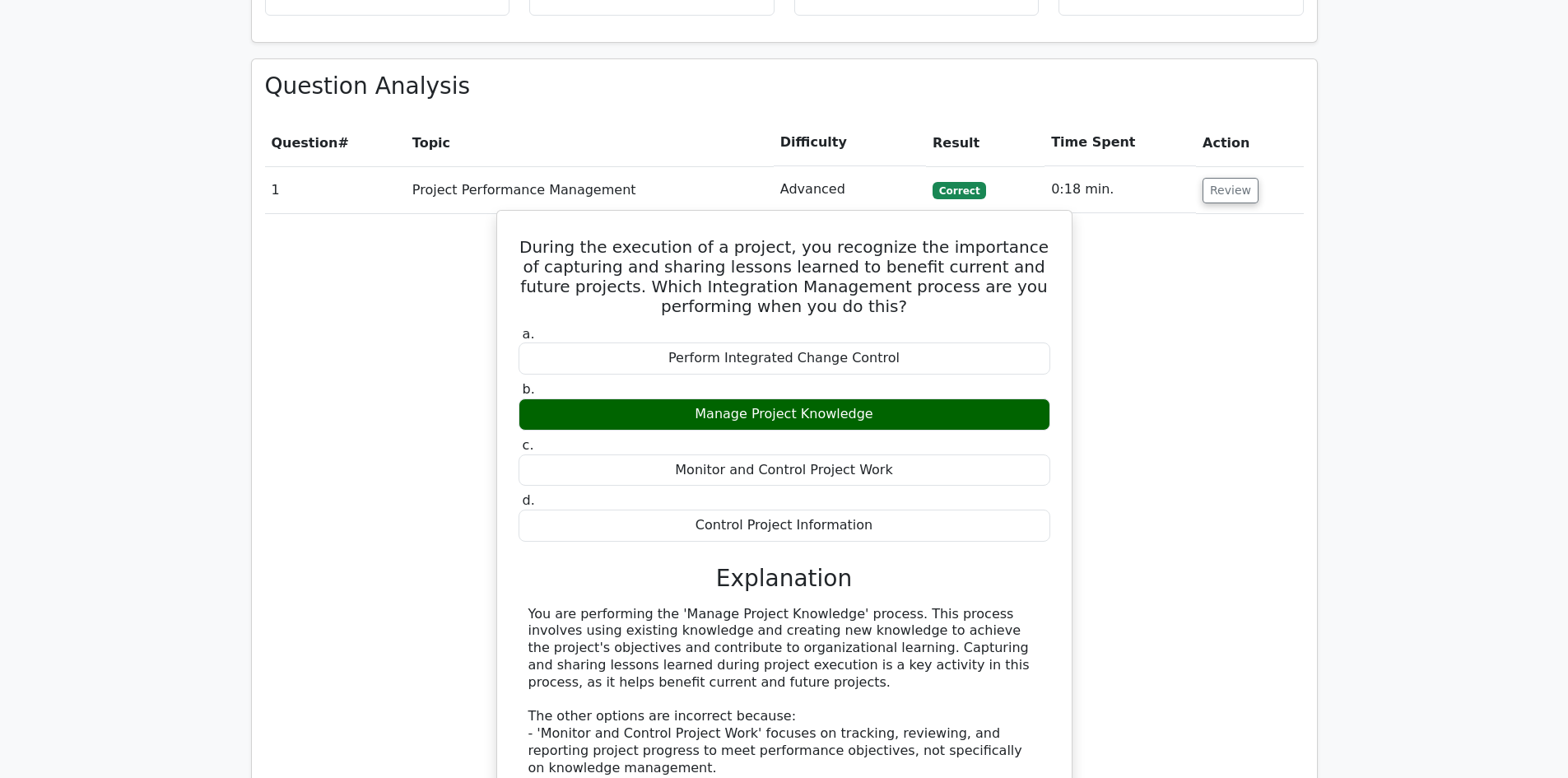
scroll to position [1318, 0]
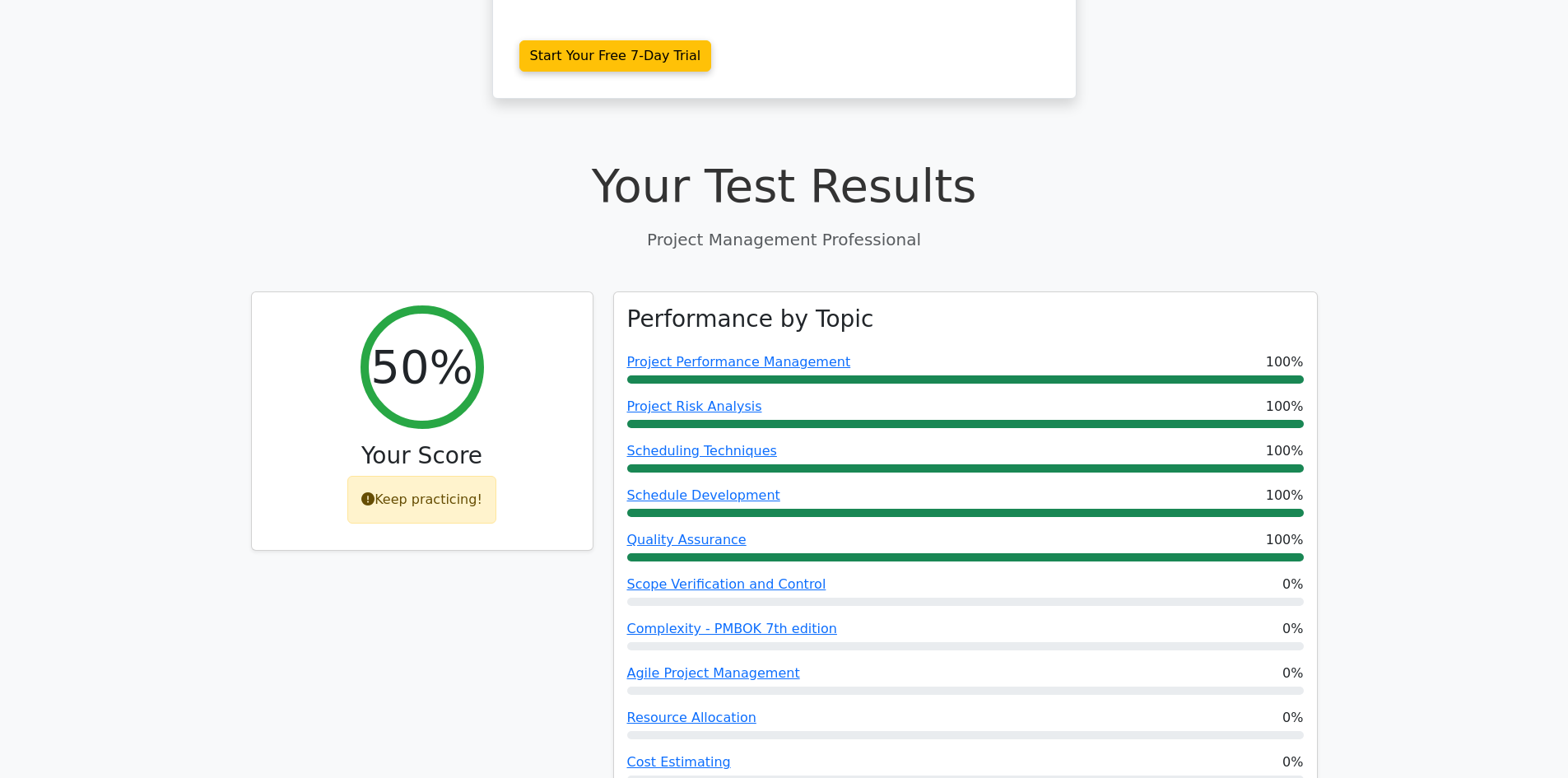
scroll to position [331, 0]
